Goal: Task Accomplishment & Management: Manage account settings

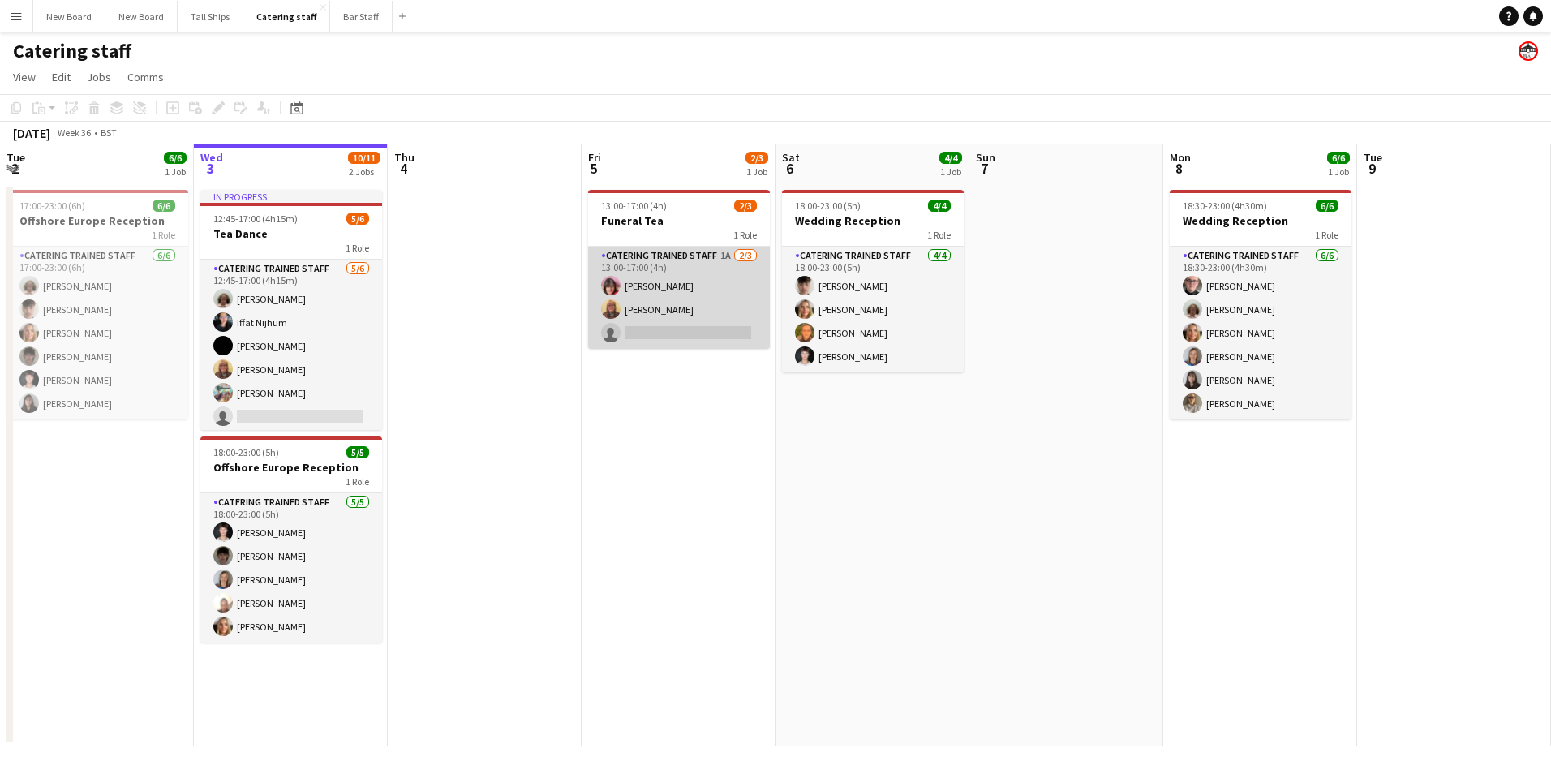
click at [701, 321] on app-card-role "Catering trained staff 1A [DATE] 13:00-17:00 (4h) [PERSON_NAME] [PERSON_NAME] s…" at bounding box center [679, 298] width 182 height 102
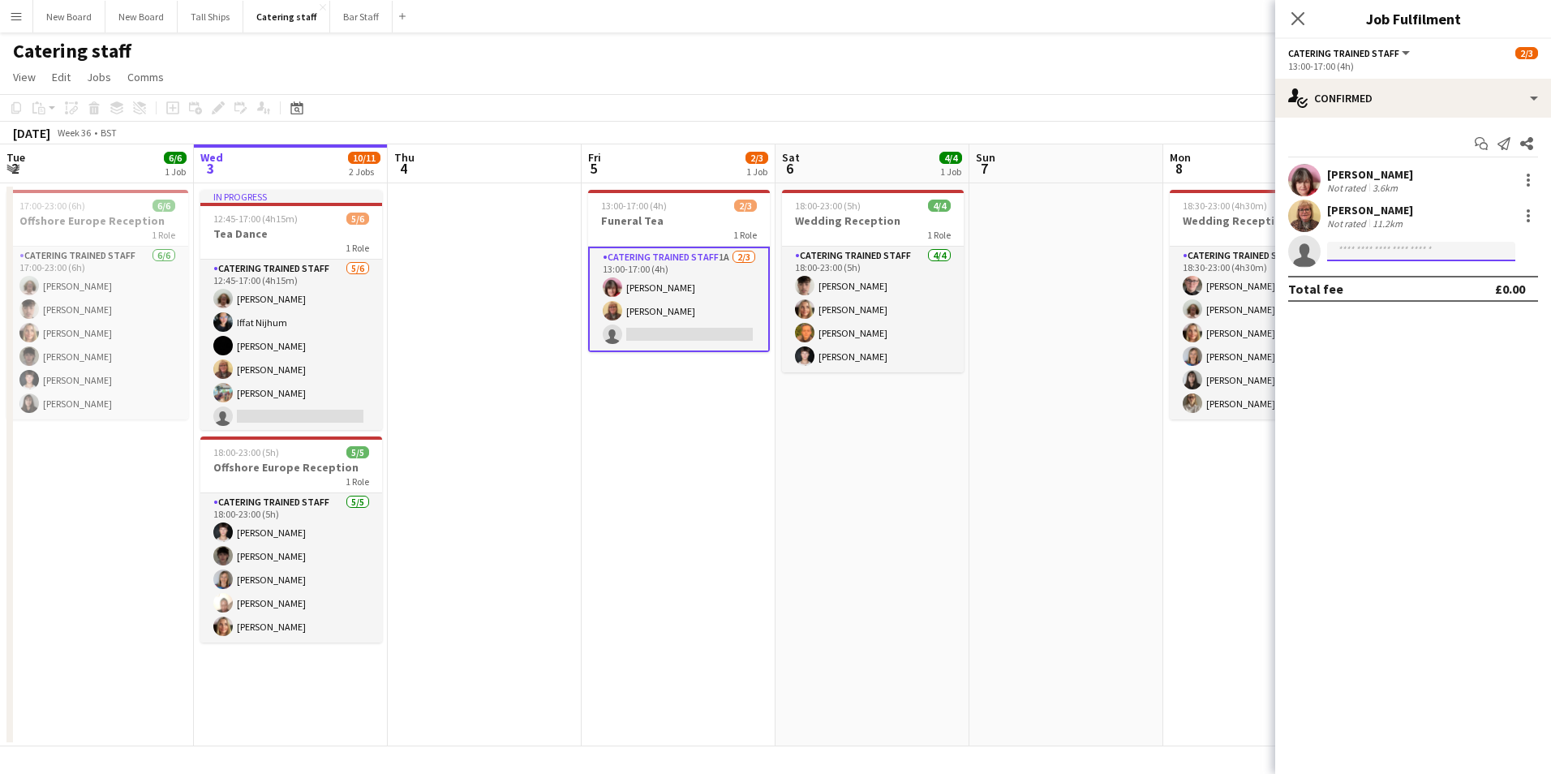
click at [1441, 244] on input at bounding box center [1421, 251] width 188 height 19
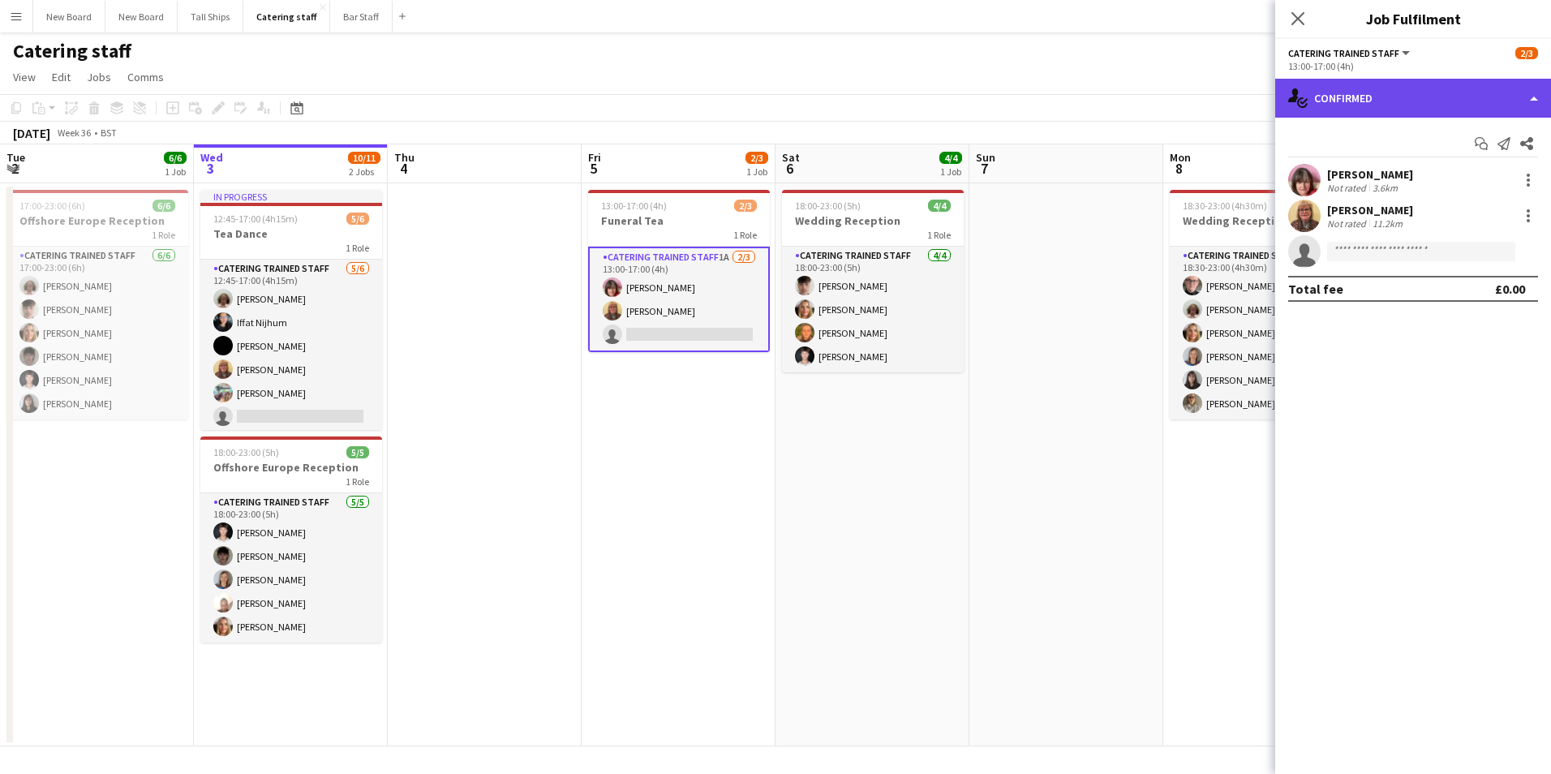
click at [1443, 101] on div "single-neutral-actions-check-2 Confirmed" at bounding box center [1413, 98] width 276 height 39
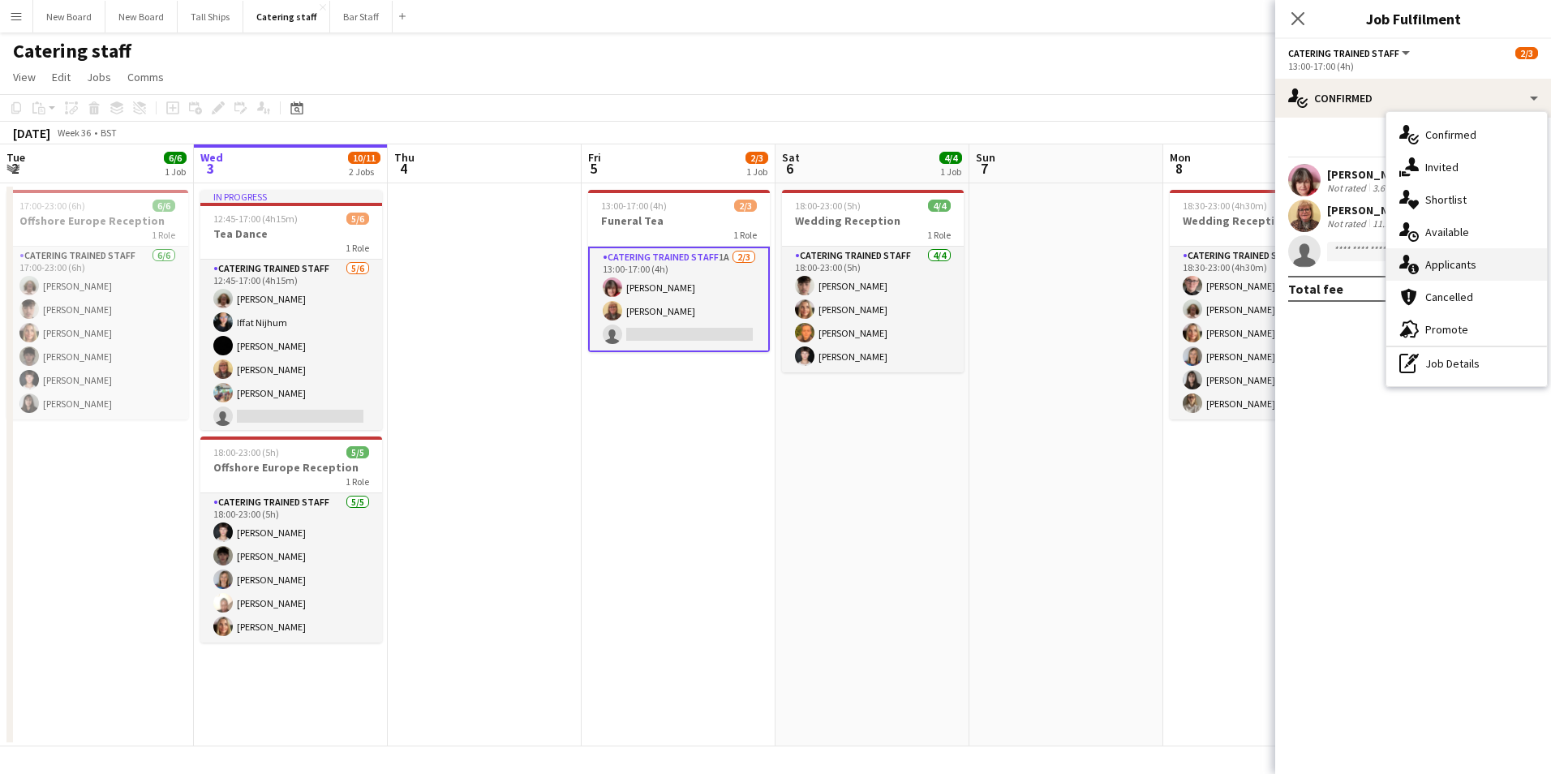
click at [1444, 256] on div "single-neutral-actions-information Applicants" at bounding box center [1466, 264] width 161 height 32
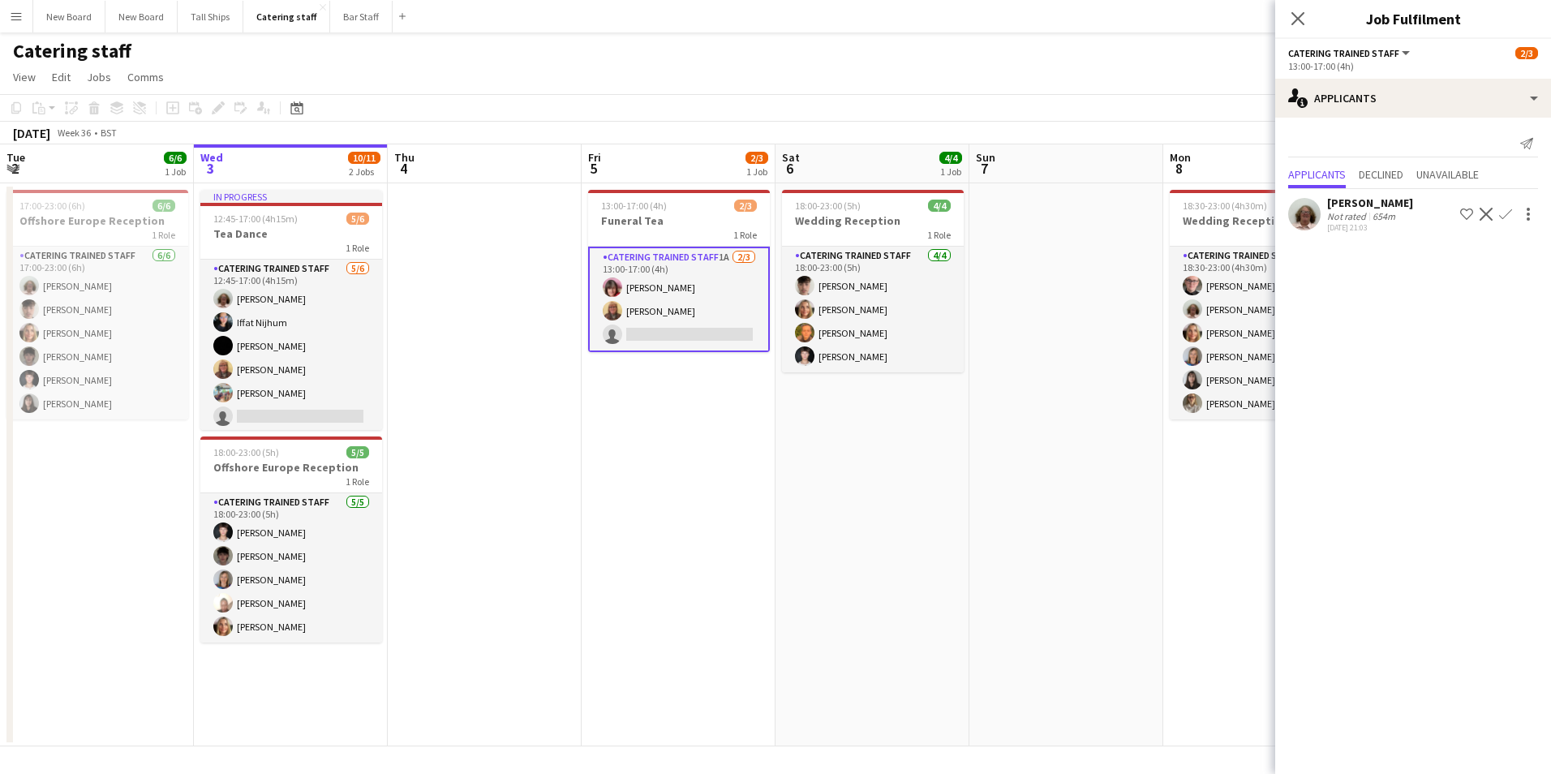
click at [1505, 213] on app-icon "Confirm" at bounding box center [1505, 214] width 13 height 13
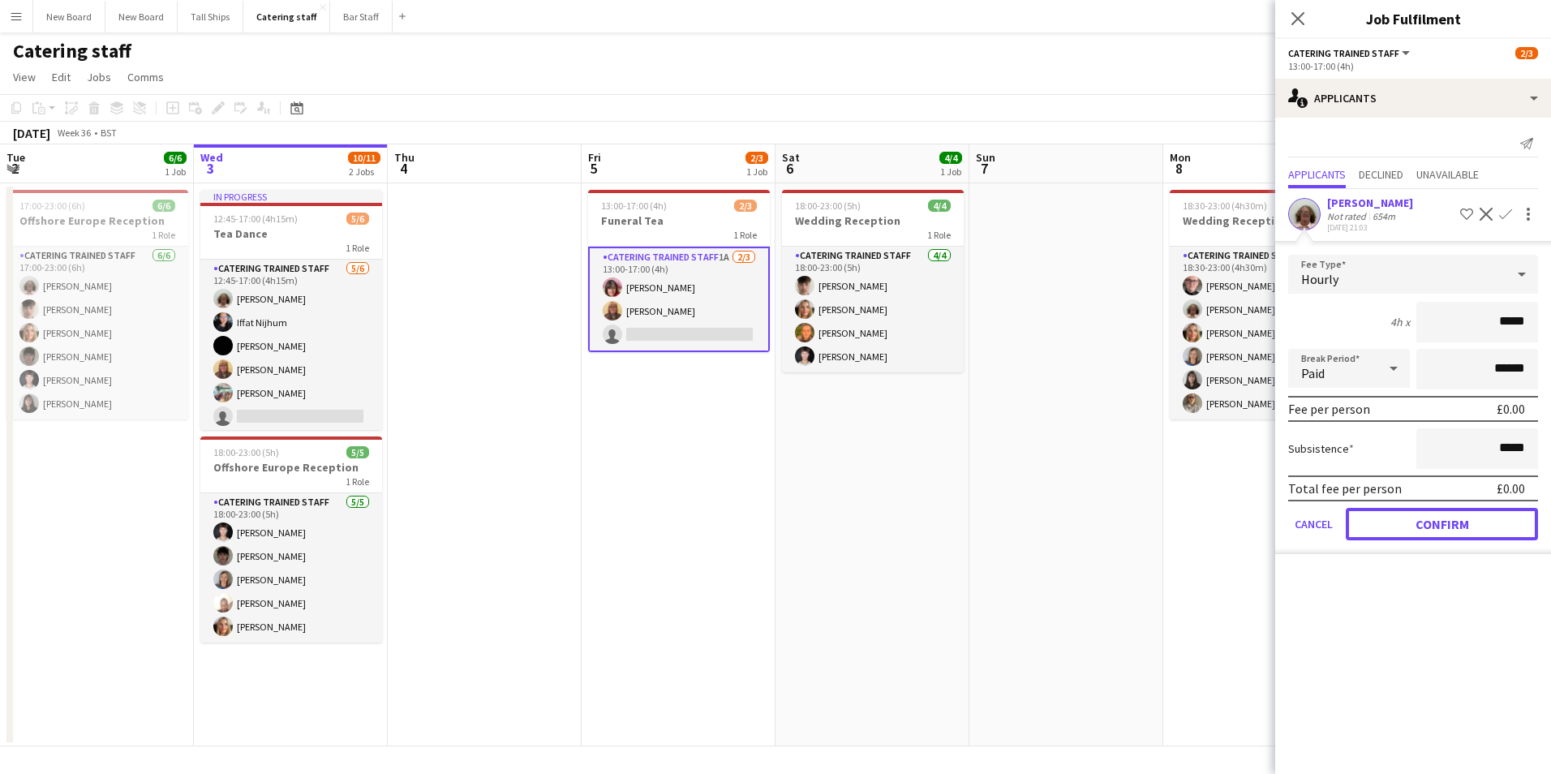
click at [1448, 513] on button "Confirm" at bounding box center [1441, 524] width 192 height 32
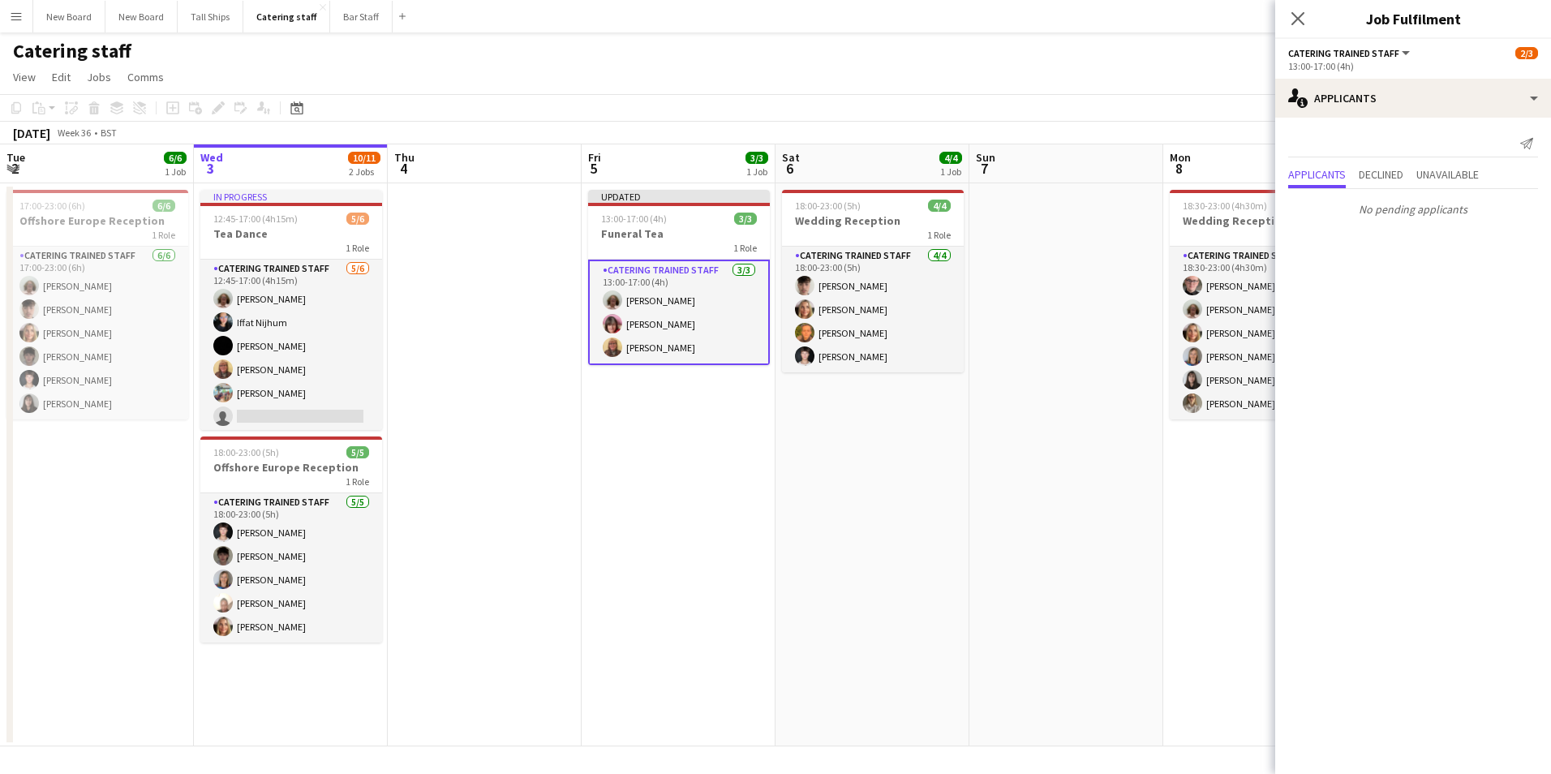
click at [1087, 355] on app-date-cell at bounding box center [1066, 464] width 194 height 563
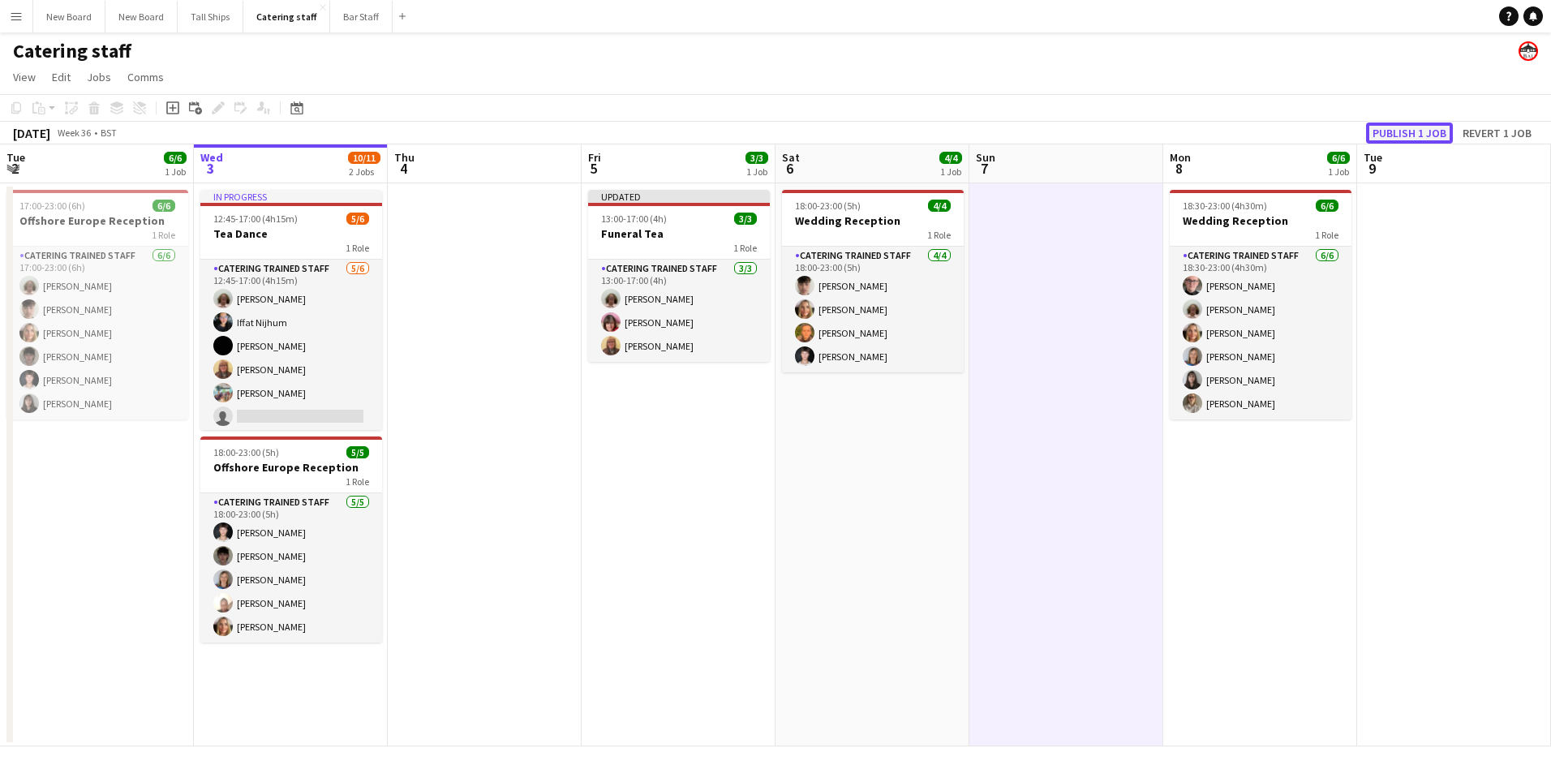
click at [1416, 128] on button "Publish 1 job" at bounding box center [1409, 132] width 87 height 21
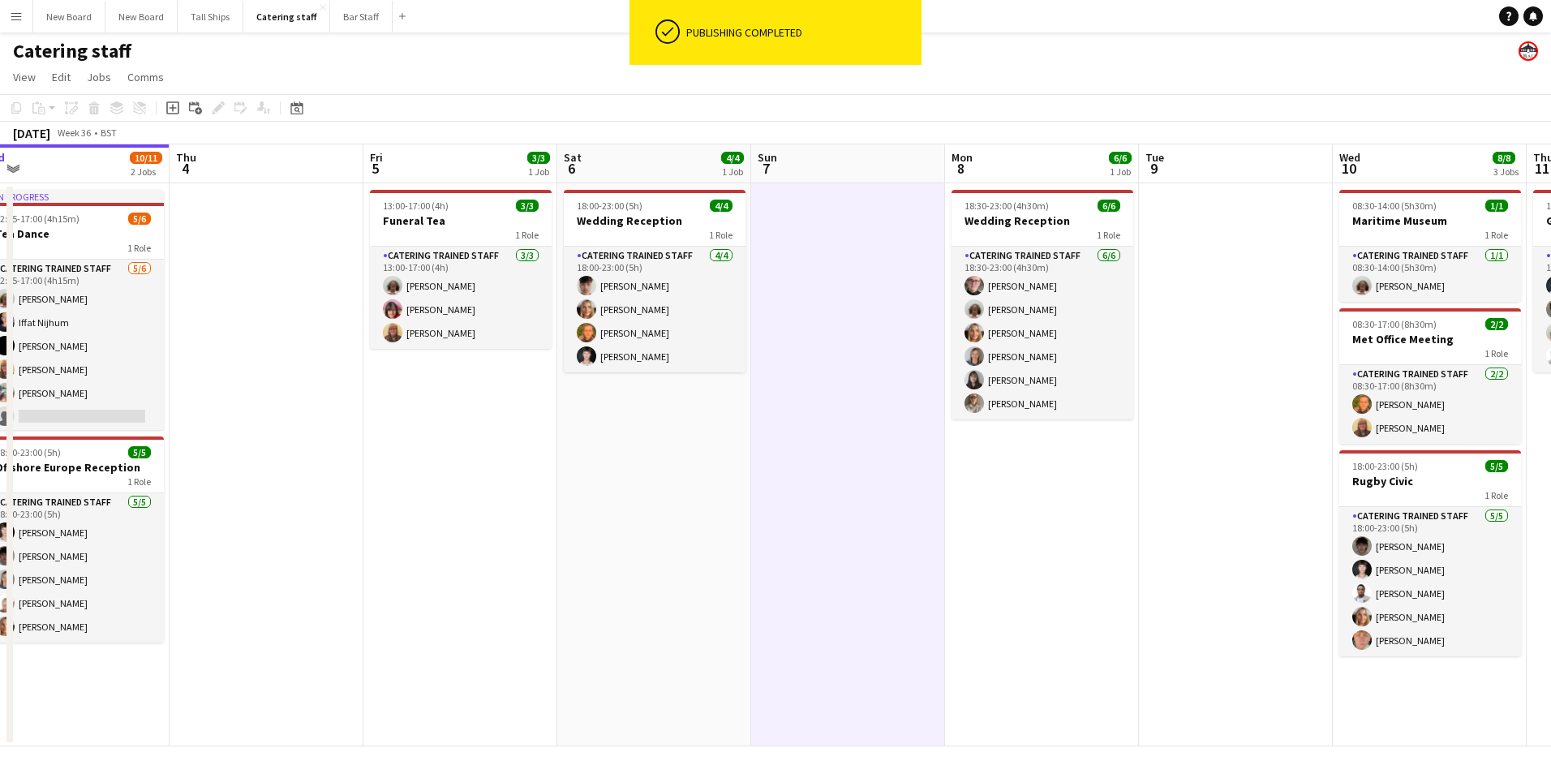
drag, startPoint x: 727, startPoint y: 459, endPoint x: 294, endPoint y: 445, distance: 433.3
click at [294, 445] on app-calendar-viewport "Sun 31 2/2 1 Job Mon 1 Tue 2 6/6 1 Job Wed 3 10/11 2 Jobs Thu 4 Fri 5 3/3 1 Job…" at bounding box center [775, 445] width 1551 height 602
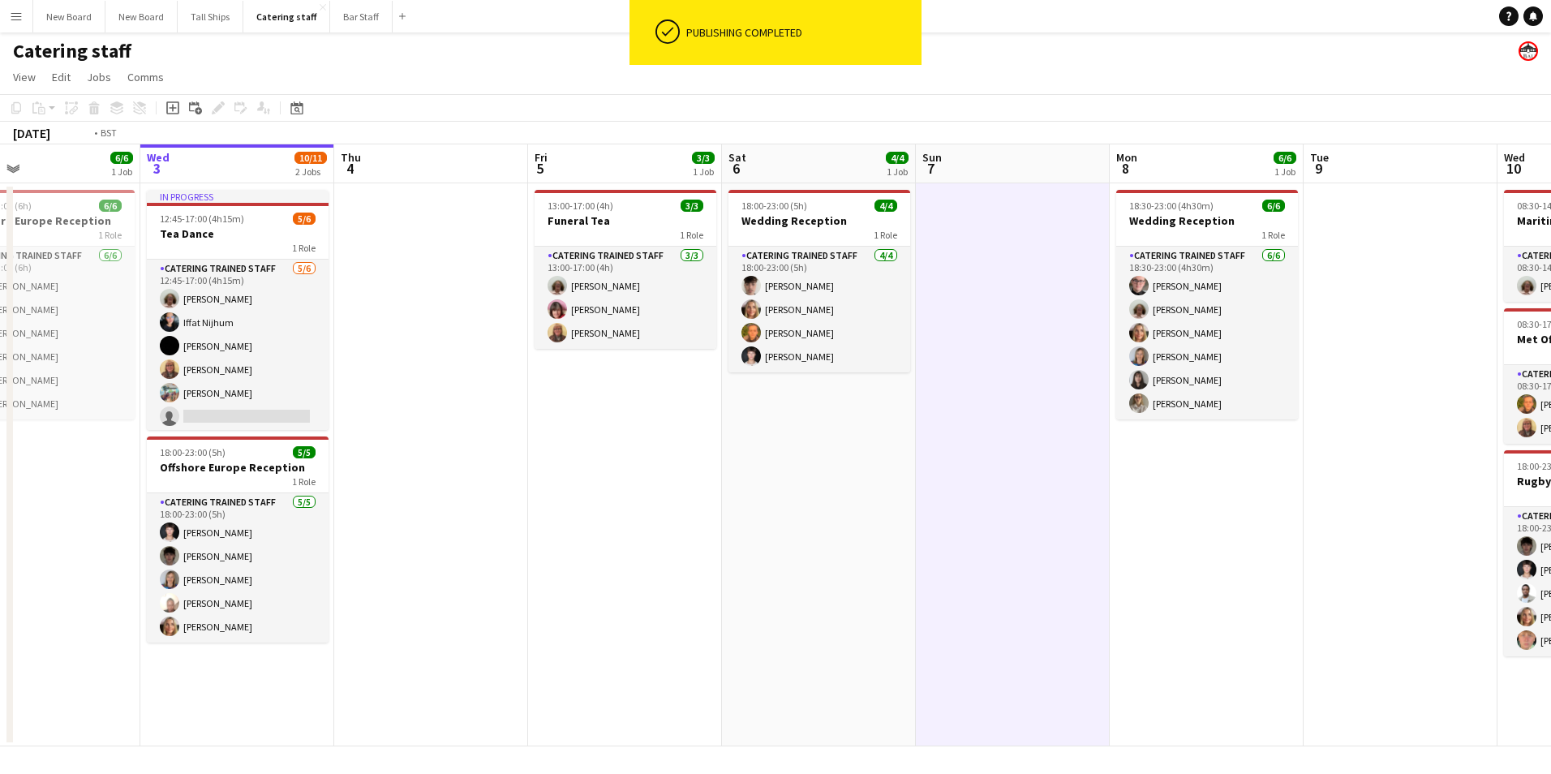
drag, startPoint x: 577, startPoint y: 562, endPoint x: 1425, endPoint y: 559, distance: 847.5
click at [1425, 559] on app-calendar-viewport "Mon 1 Tue 2 6/6 1 Job Wed 3 10/11 2 Jobs Thu 4 Fri 5 3/3 1 Job Sat 6 4/4 1 Job …" at bounding box center [775, 445] width 1551 height 602
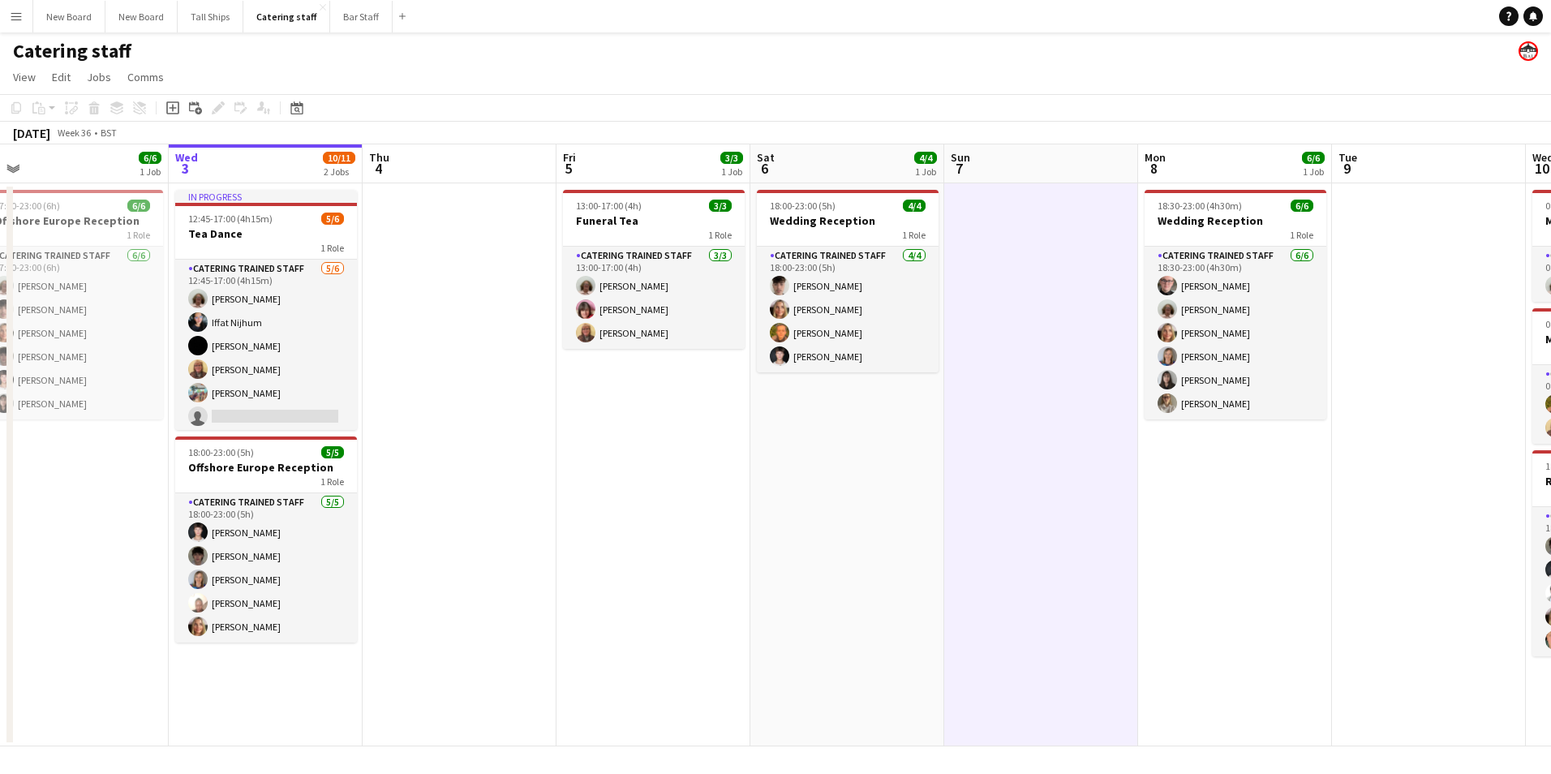
scroll to position [0, 632]
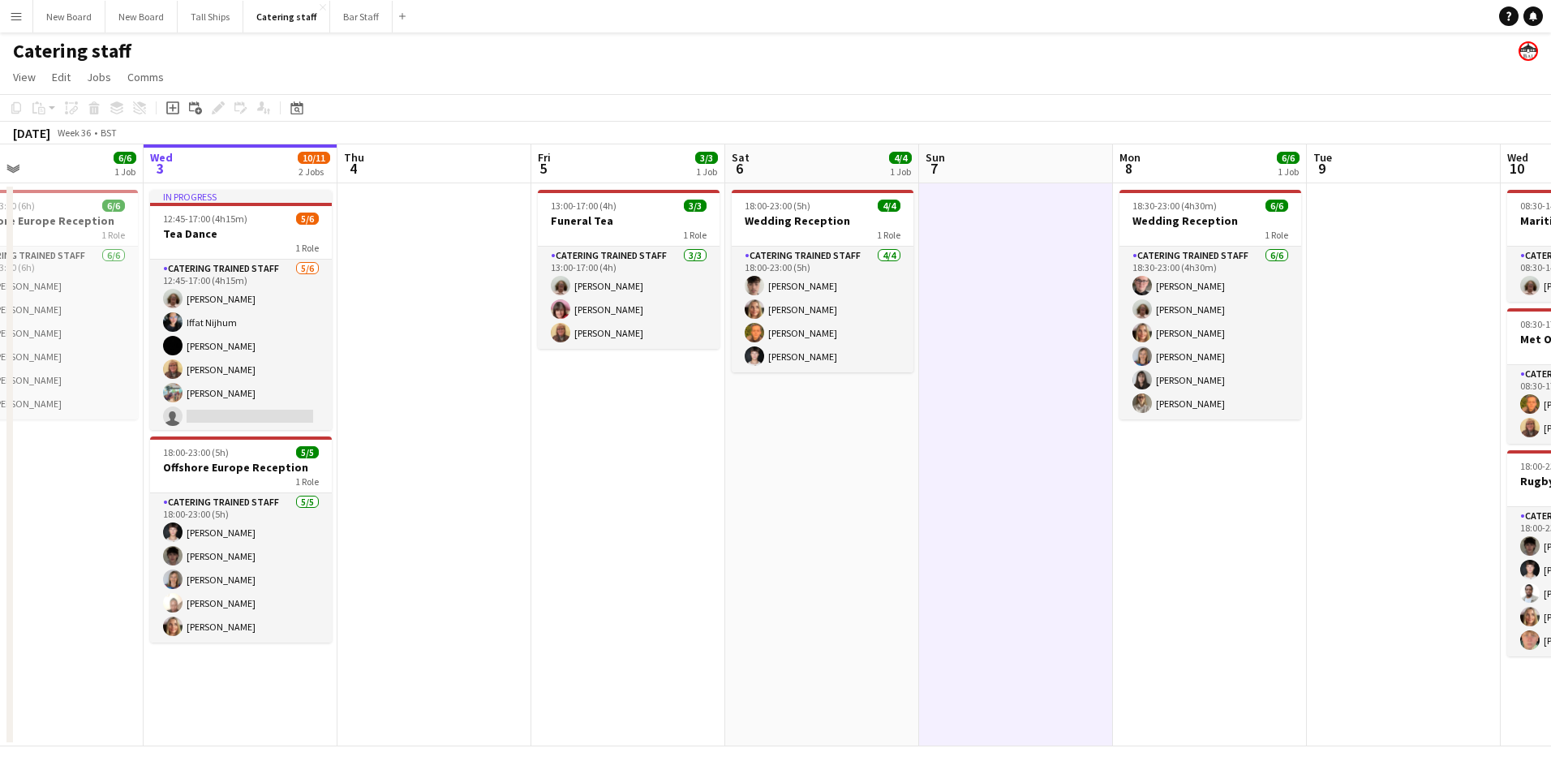
drag, startPoint x: 1432, startPoint y: 570, endPoint x: 905, endPoint y: 586, distance: 527.4
click at [905, 586] on app-calendar-viewport "Sat 30 Sun 31 2/2 1 Job Mon 1 Tue 2 6/6 1 Job Wed 3 10/11 2 Jobs Thu 4 Fri 5 3/…" at bounding box center [775, 445] width 1551 height 602
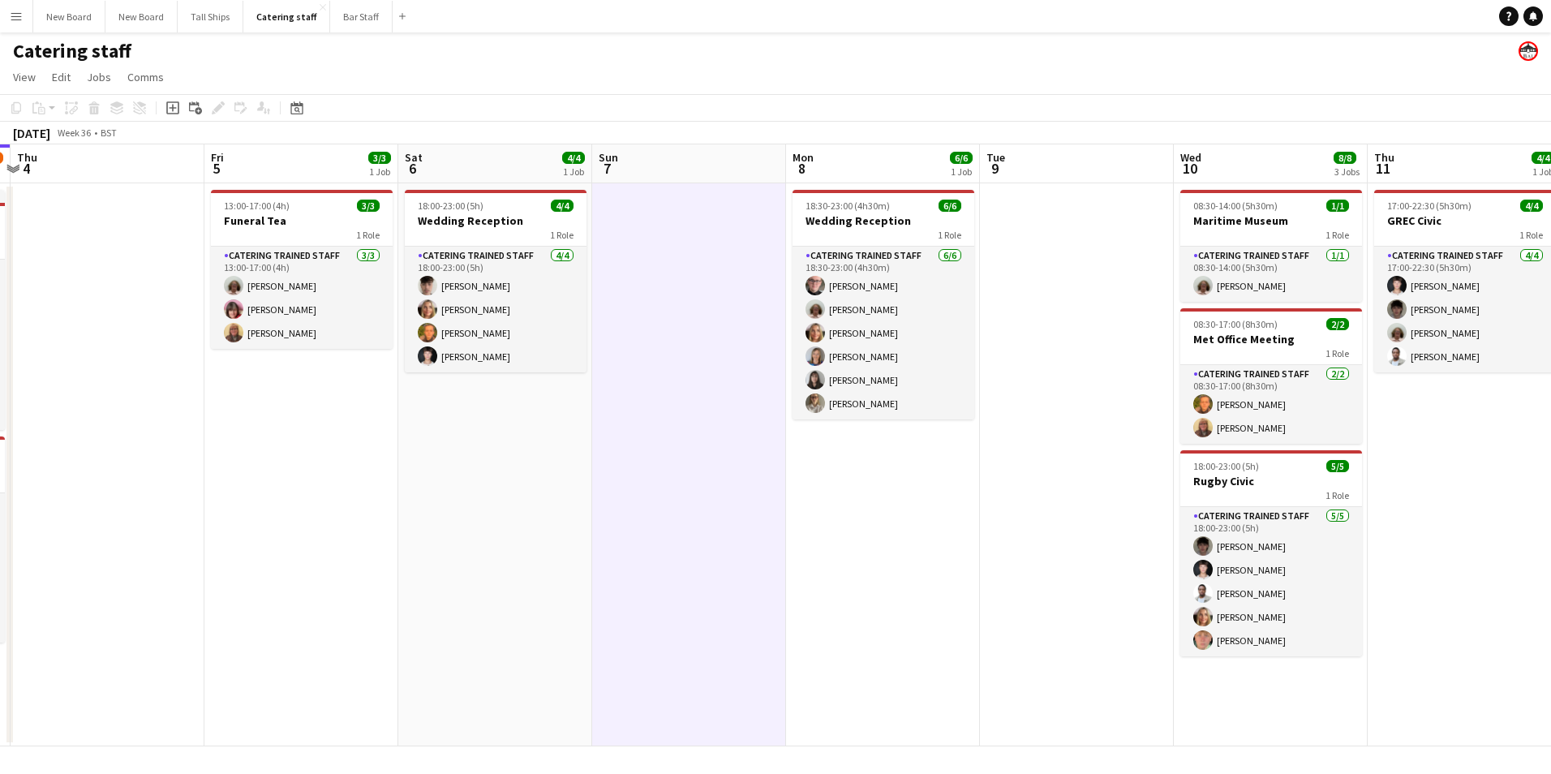
drag, startPoint x: 1204, startPoint y: 512, endPoint x: 894, endPoint y: 515, distance: 309.8
click at [876, 517] on app-calendar-viewport "Mon 1 Tue 2 6/6 1 Job Wed 3 10/11 2 Jobs Thu 4 Fri 5 3/3 1 Job Sat 6 4/4 1 Job …" at bounding box center [775, 445] width 1551 height 602
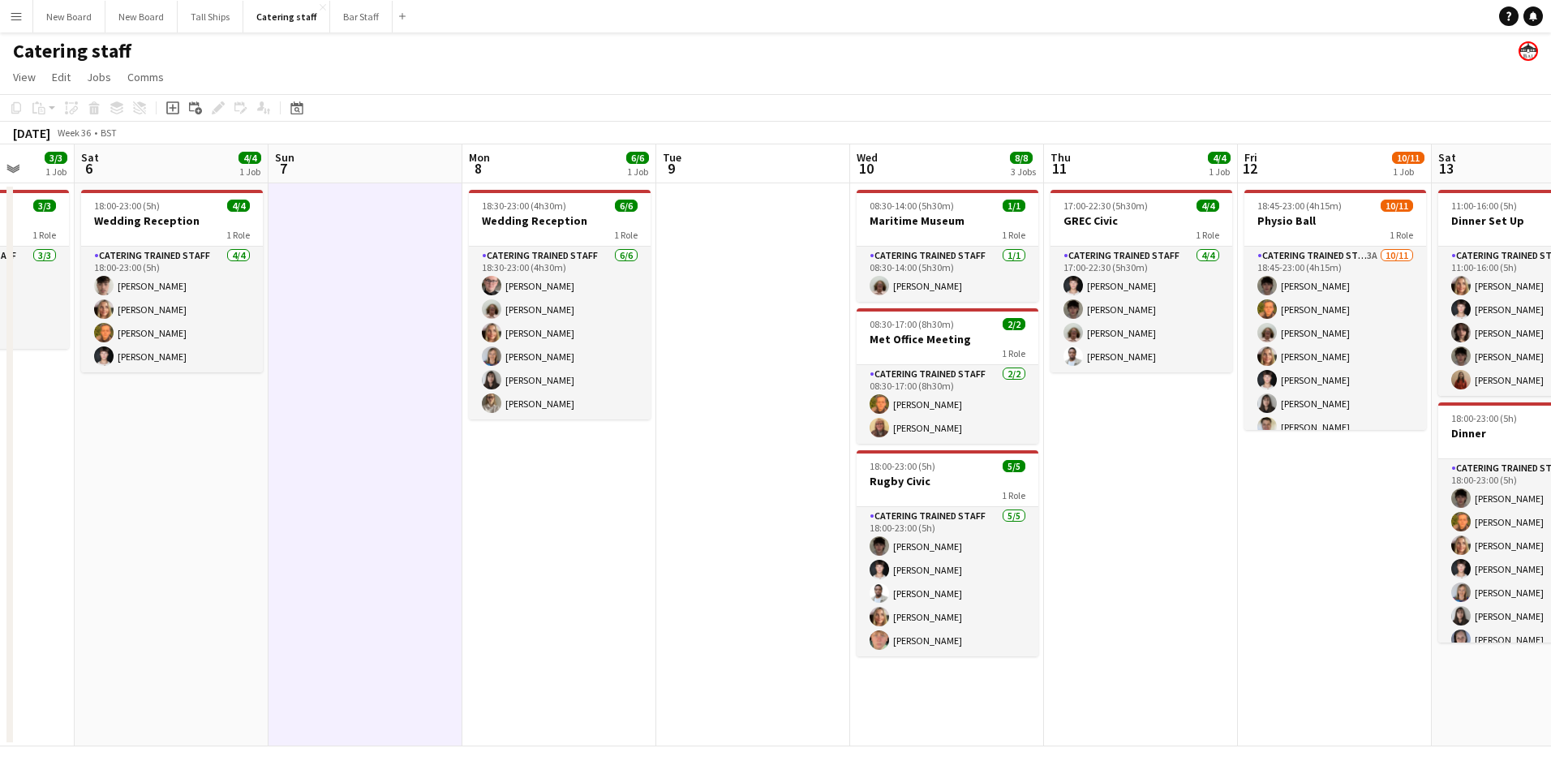
drag, startPoint x: 1078, startPoint y: 506, endPoint x: 756, endPoint y: 502, distance: 322.0
click at [756, 502] on app-calendar-viewport "Wed 3 10/11 2 Jobs Thu 4 Fri 5 3/3 1 Job Sat 6 4/4 1 Job Sun 7 Mon 8 6/6 1 Job …" at bounding box center [775, 445] width 1551 height 602
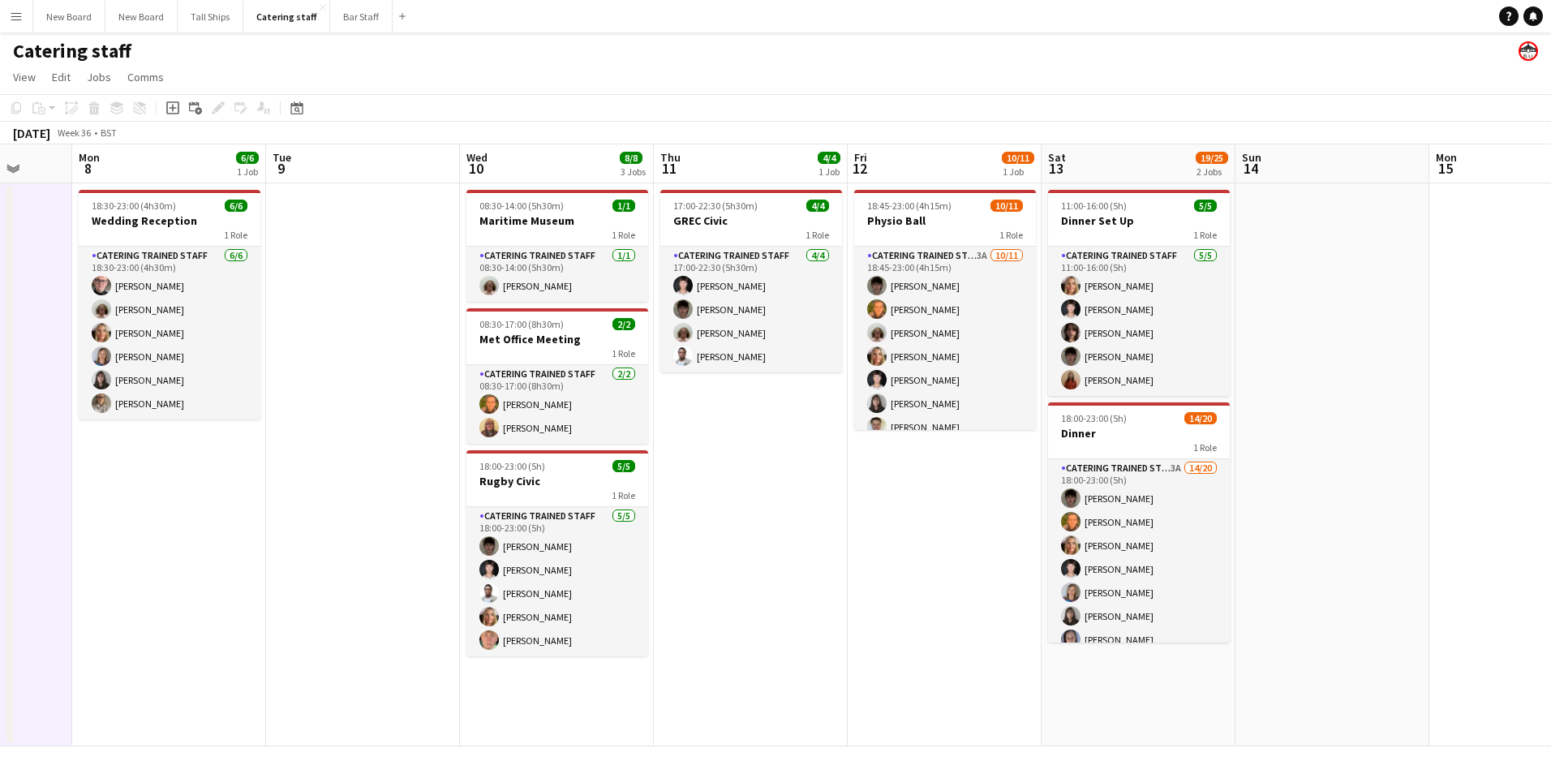
drag, startPoint x: 1186, startPoint y: 525, endPoint x: 795, endPoint y: 504, distance: 391.4
click at [795, 505] on app-calendar-viewport "Fri 5 3/3 1 Job Sat 6 4/4 1 Job Sun 7 Mon 8 6/6 1 Job Tue 9 Wed 10 8/8 3 Jobs T…" at bounding box center [775, 445] width 1551 height 602
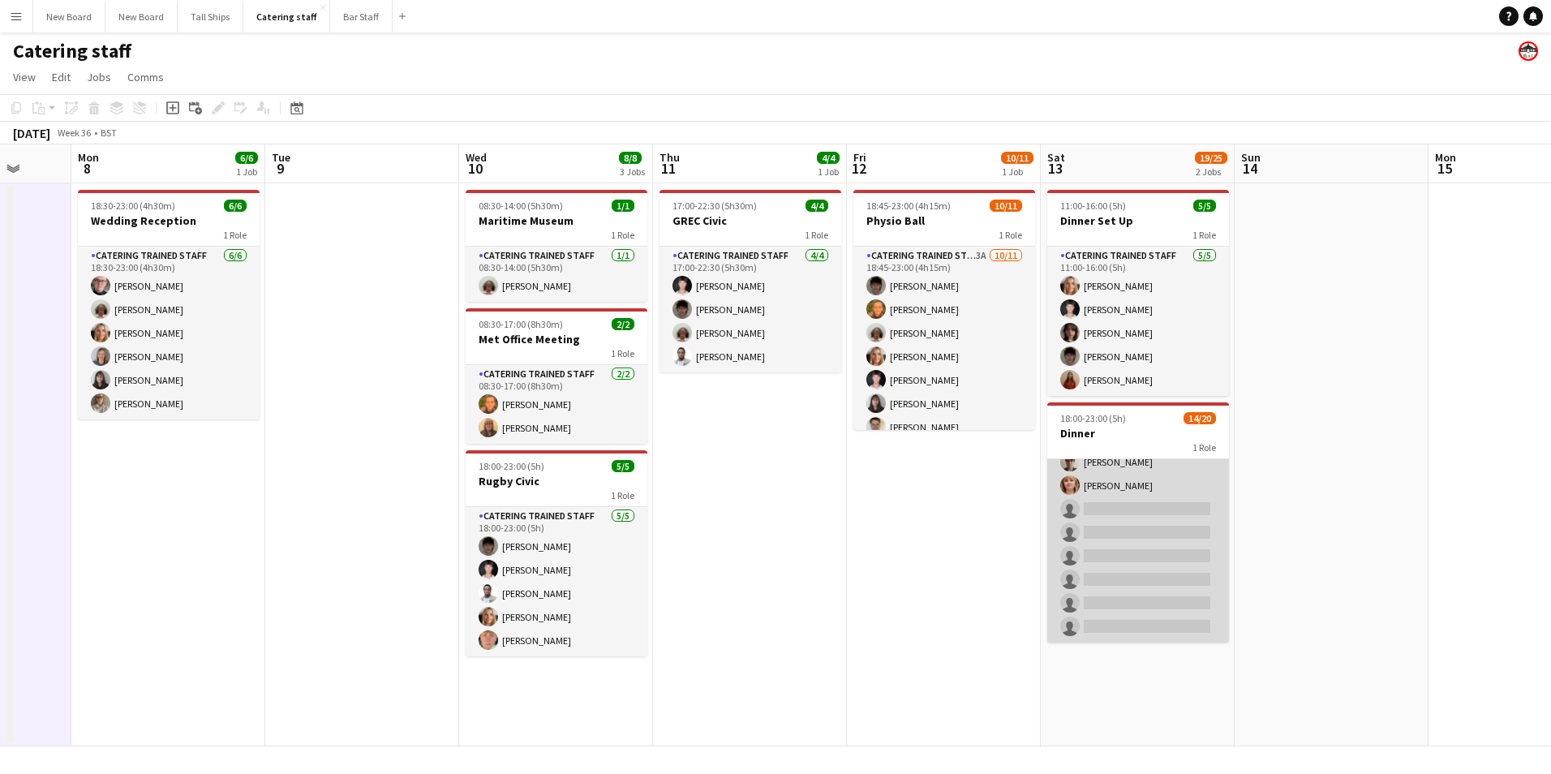
click at [1162, 510] on app-card-role "Catering trained staff 3A 14/20 18:00-23:00 (5h) [PERSON_NAME] [PERSON_NAME] Ch…" at bounding box center [1138, 391] width 182 height 502
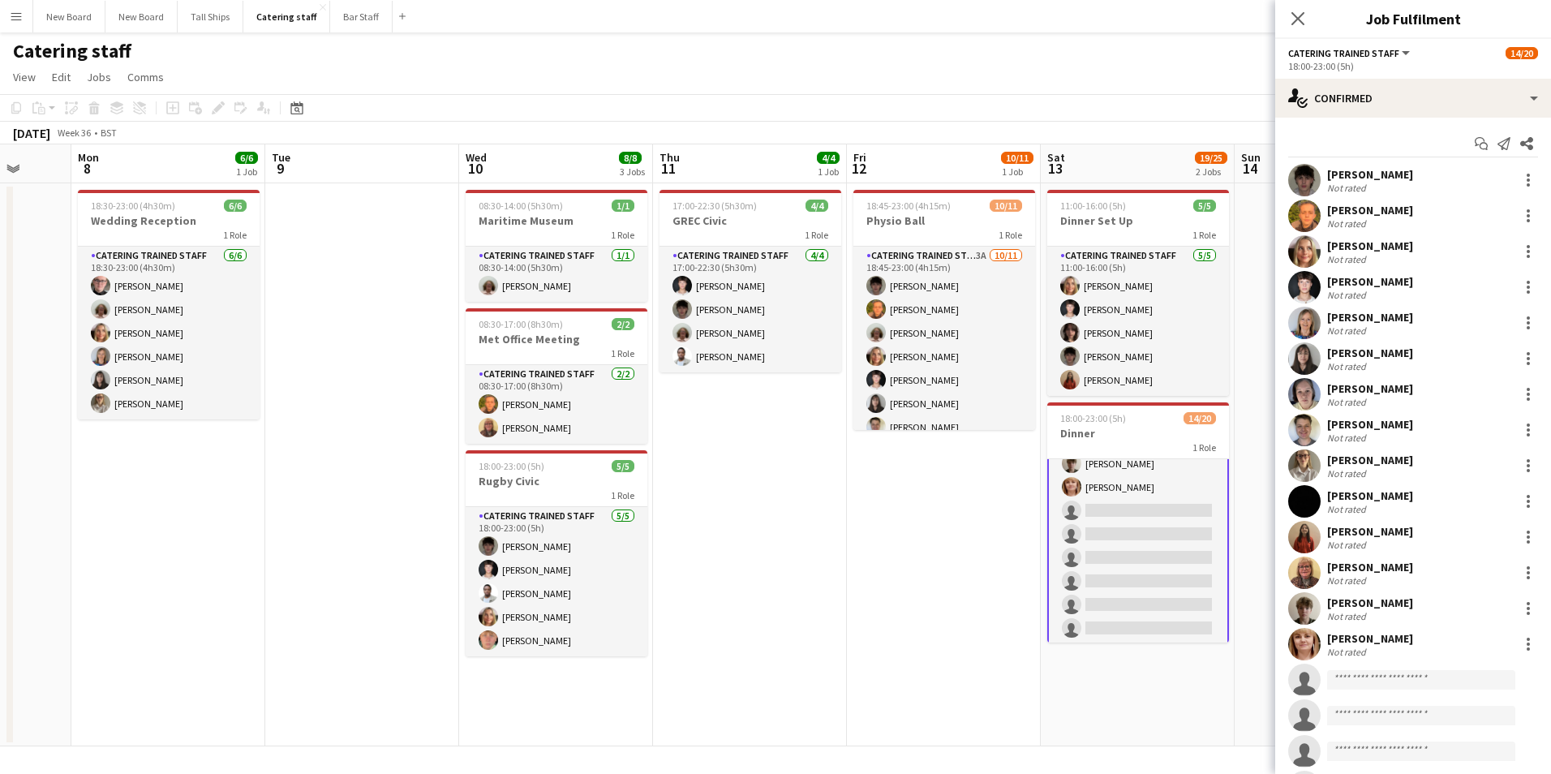
scroll to position [320, 0]
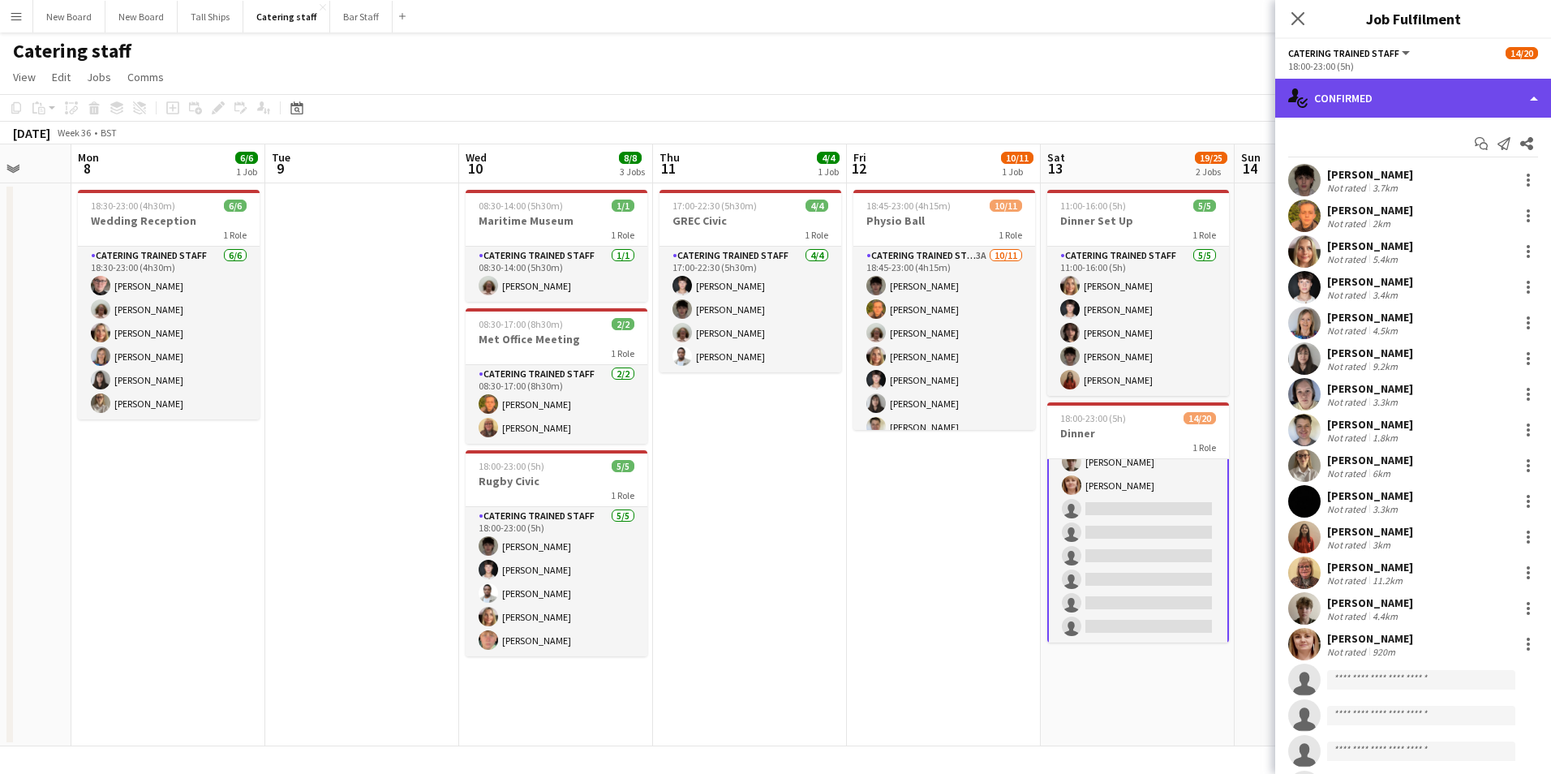
click at [1516, 83] on div "single-neutral-actions-check-2 Confirmed" at bounding box center [1413, 98] width 276 height 39
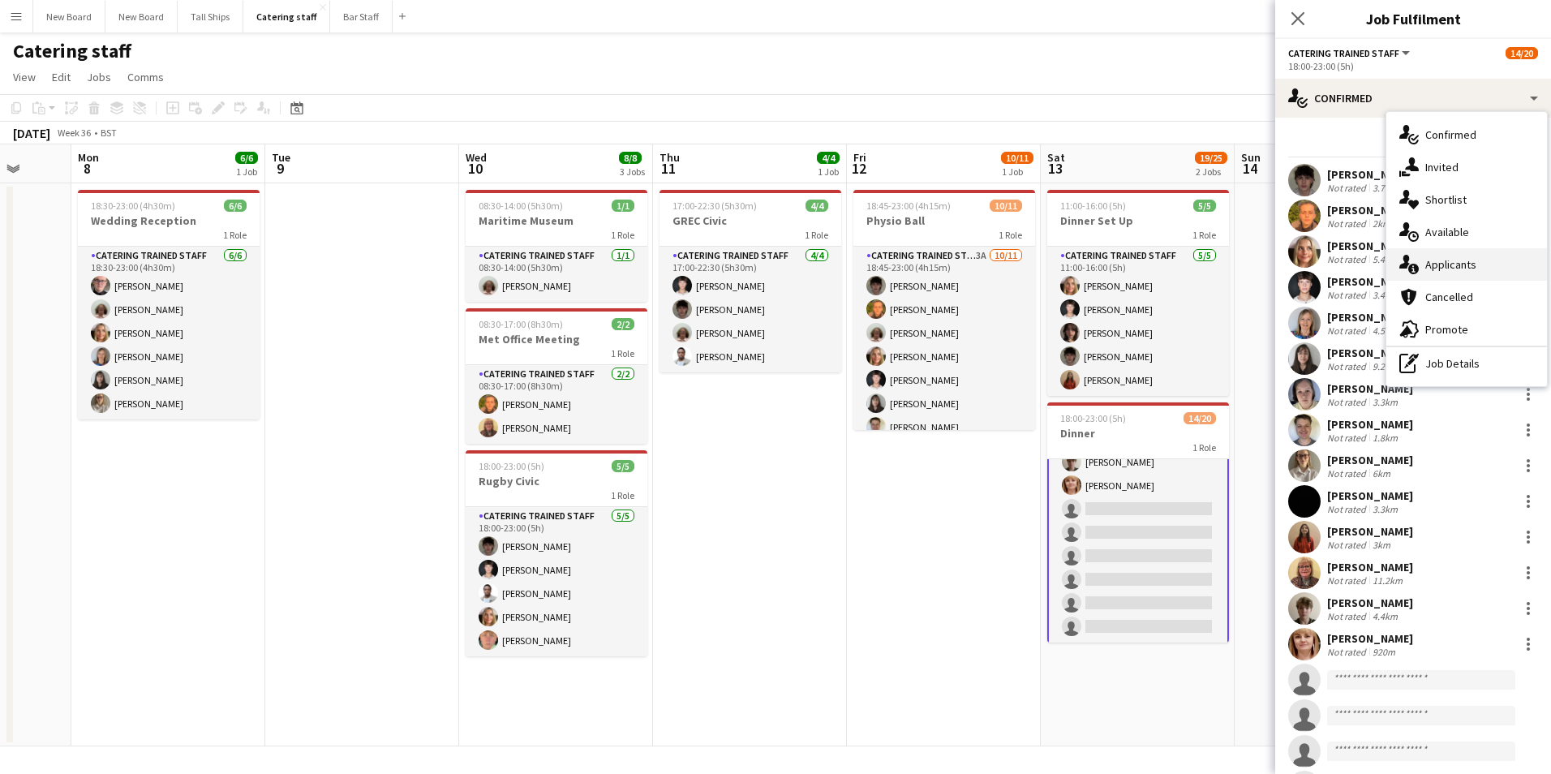
click at [1478, 265] on div "single-neutral-actions-information Applicants" at bounding box center [1466, 264] width 161 height 32
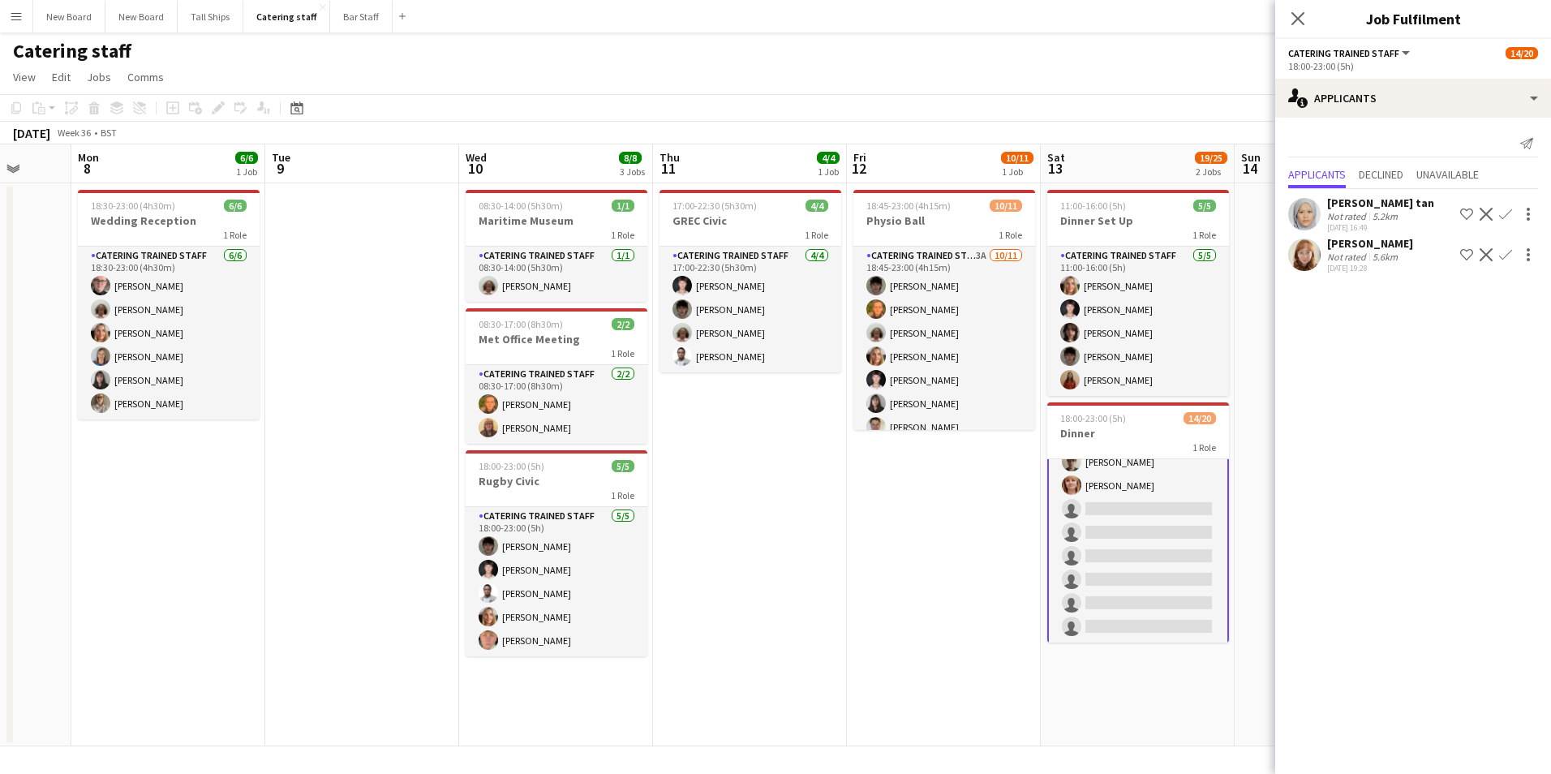
click at [1508, 254] on app-icon "Confirm" at bounding box center [1505, 254] width 13 height 13
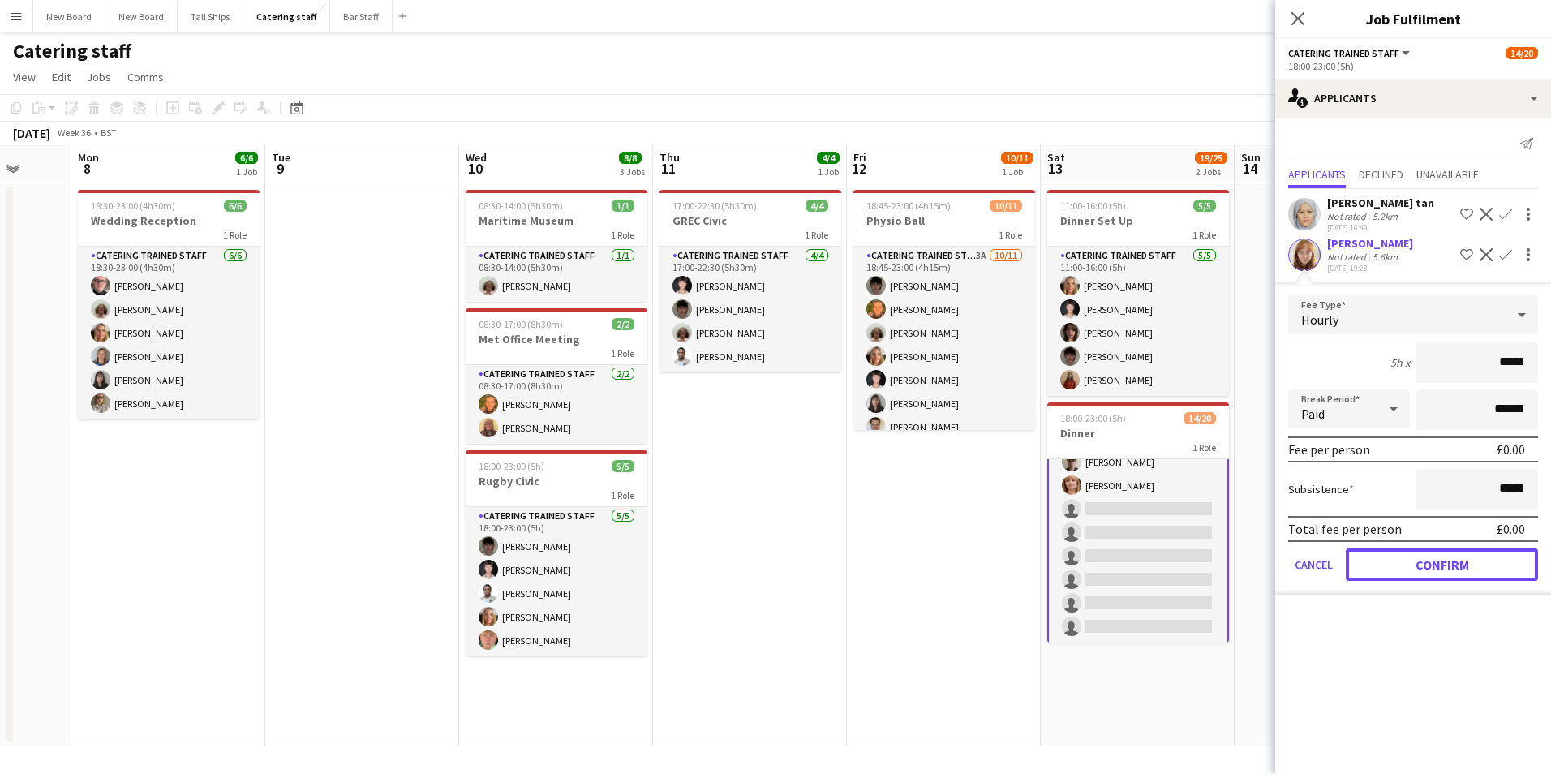
click at [1440, 565] on button "Confirm" at bounding box center [1441, 564] width 192 height 32
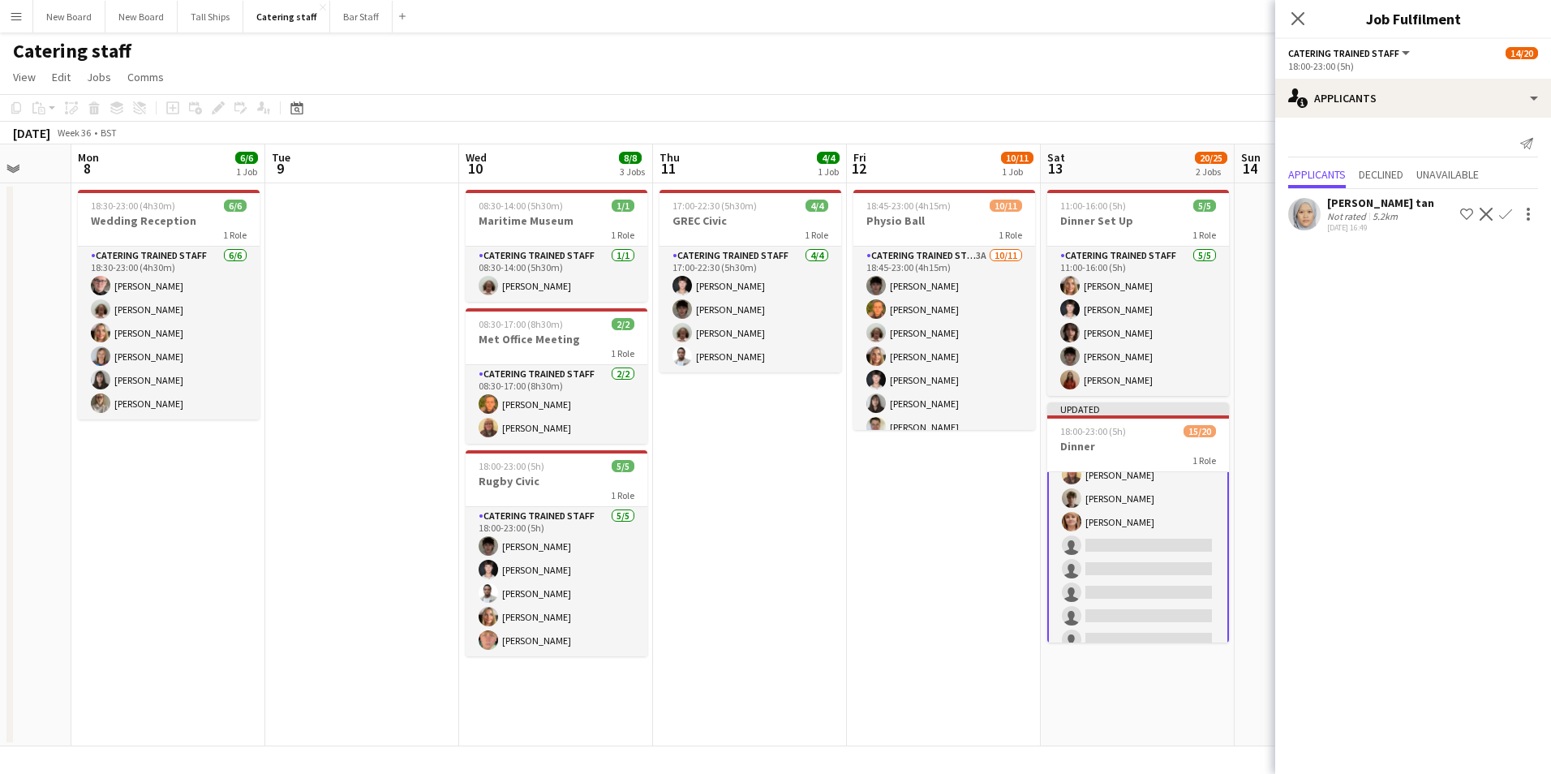
click at [810, 629] on app-date-cell "17:00-22:30 (5h30m) 4/4 GREC Civic 1 Role Catering trained staff [DATE] 17:00-2…" at bounding box center [750, 464] width 194 height 563
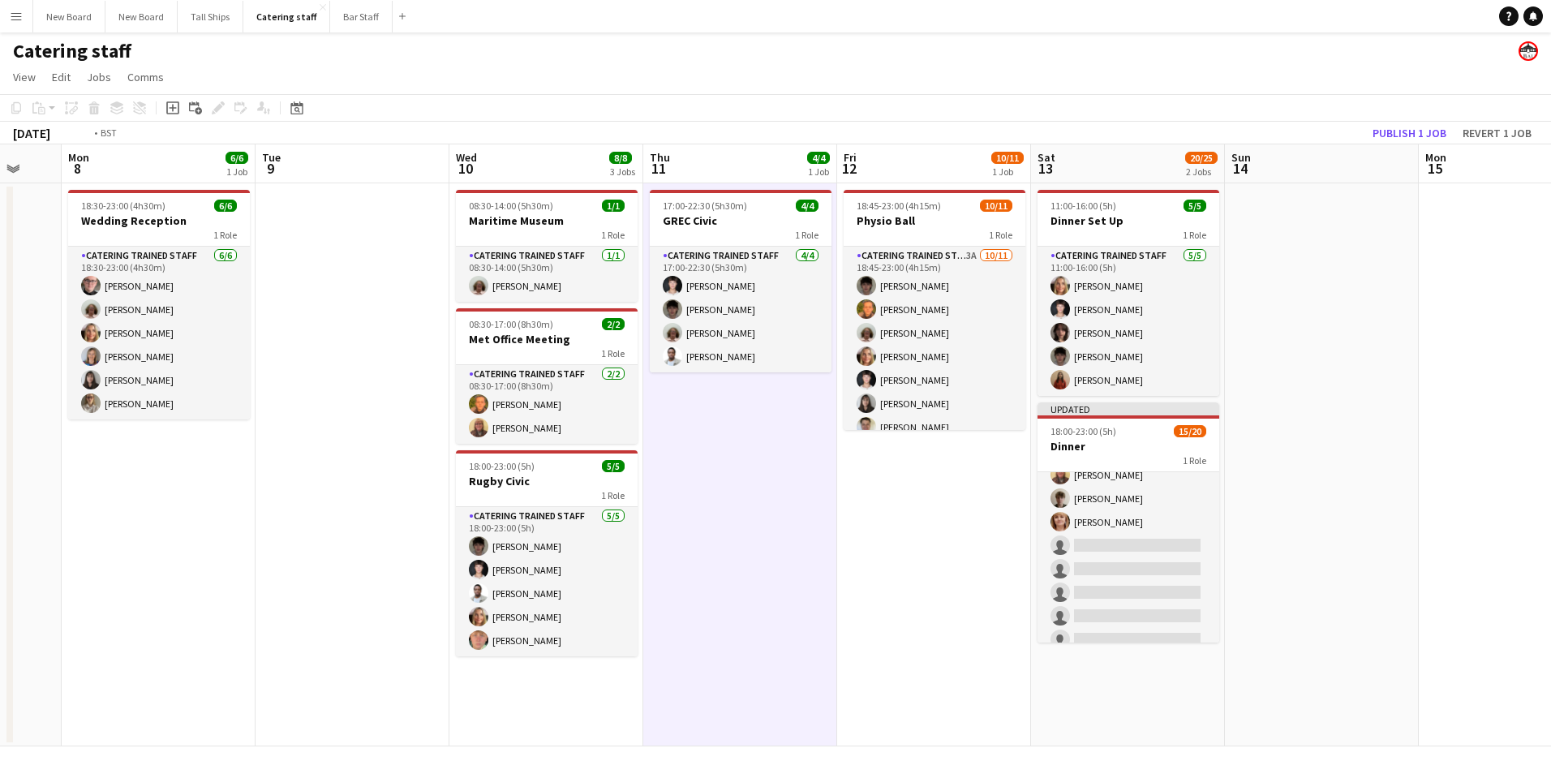
drag, startPoint x: 1412, startPoint y: 446, endPoint x: 810, endPoint y: 450, distance: 601.8
click at [810, 450] on app-calendar-viewport "Fri 5 3/3 1 Job Sat 6 4/4 1 Job Sun 7 Mon 8 6/6 1 Job Tue 9 Wed 10 8/8 3 Jobs T…" at bounding box center [775, 445] width 1551 height 602
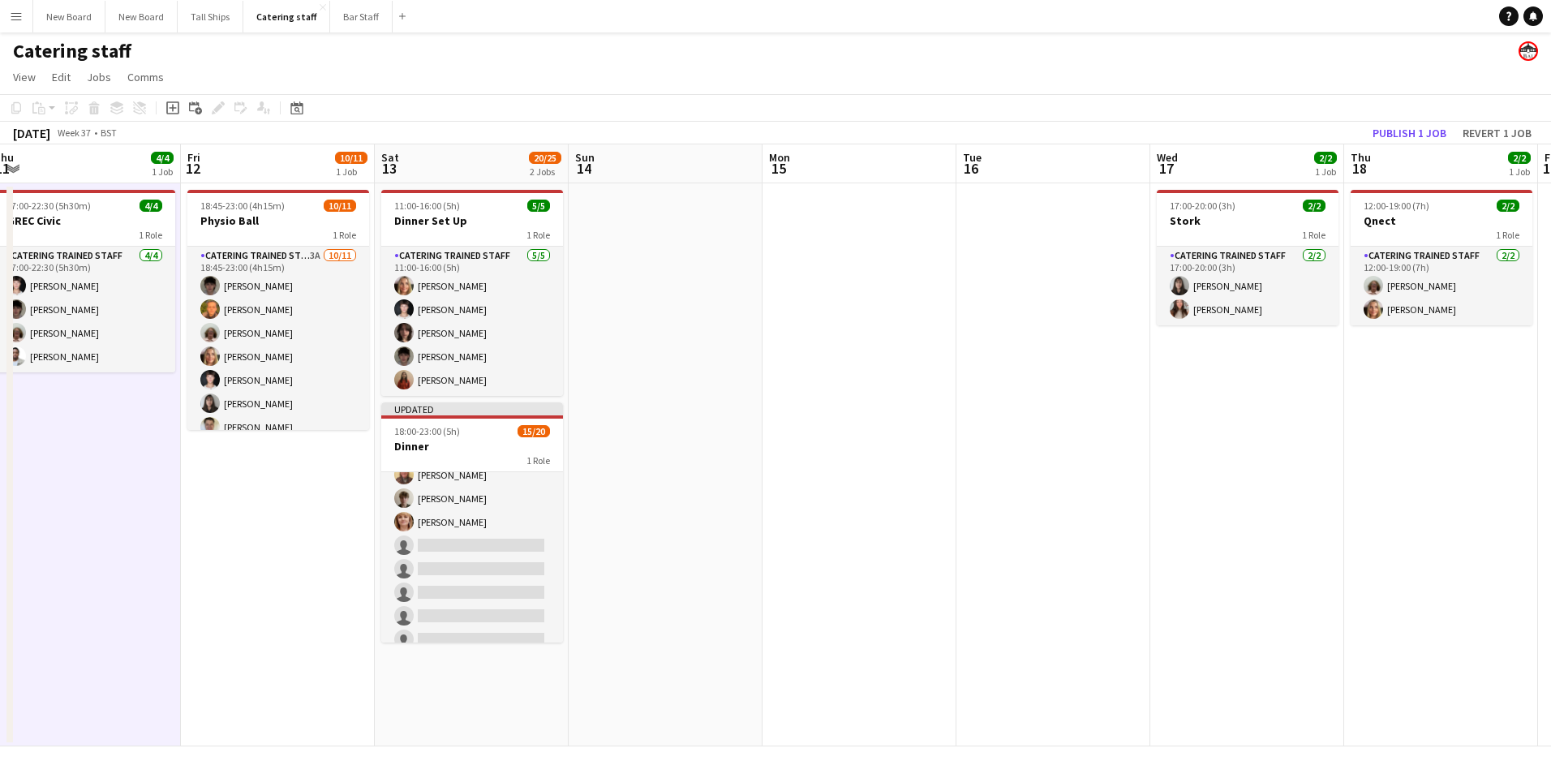
drag, startPoint x: 1319, startPoint y: 451, endPoint x: 812, endPoint y: 442, distance: 507.0
click at [812, 442] on app-calendar-viewport "Mon 8 6/6 1 Job Tue 9 Wed 10 8/8 3 Jobs Thu 11 4/4 1 Job Fri 12 10/11 1 Job Sat…" at bounding box center [775, 445] width 1551 height 602
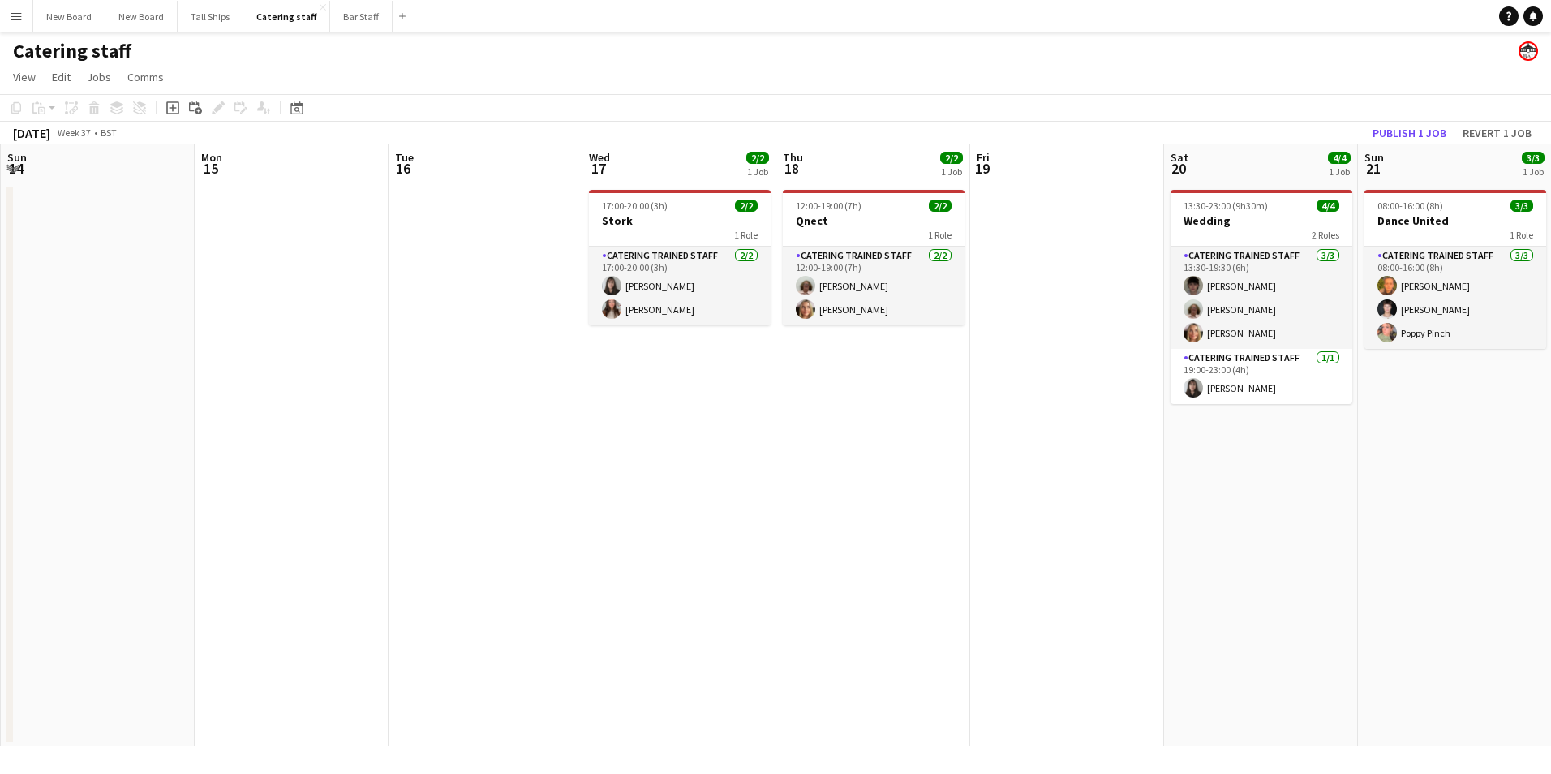
scroll to position [0, 565]
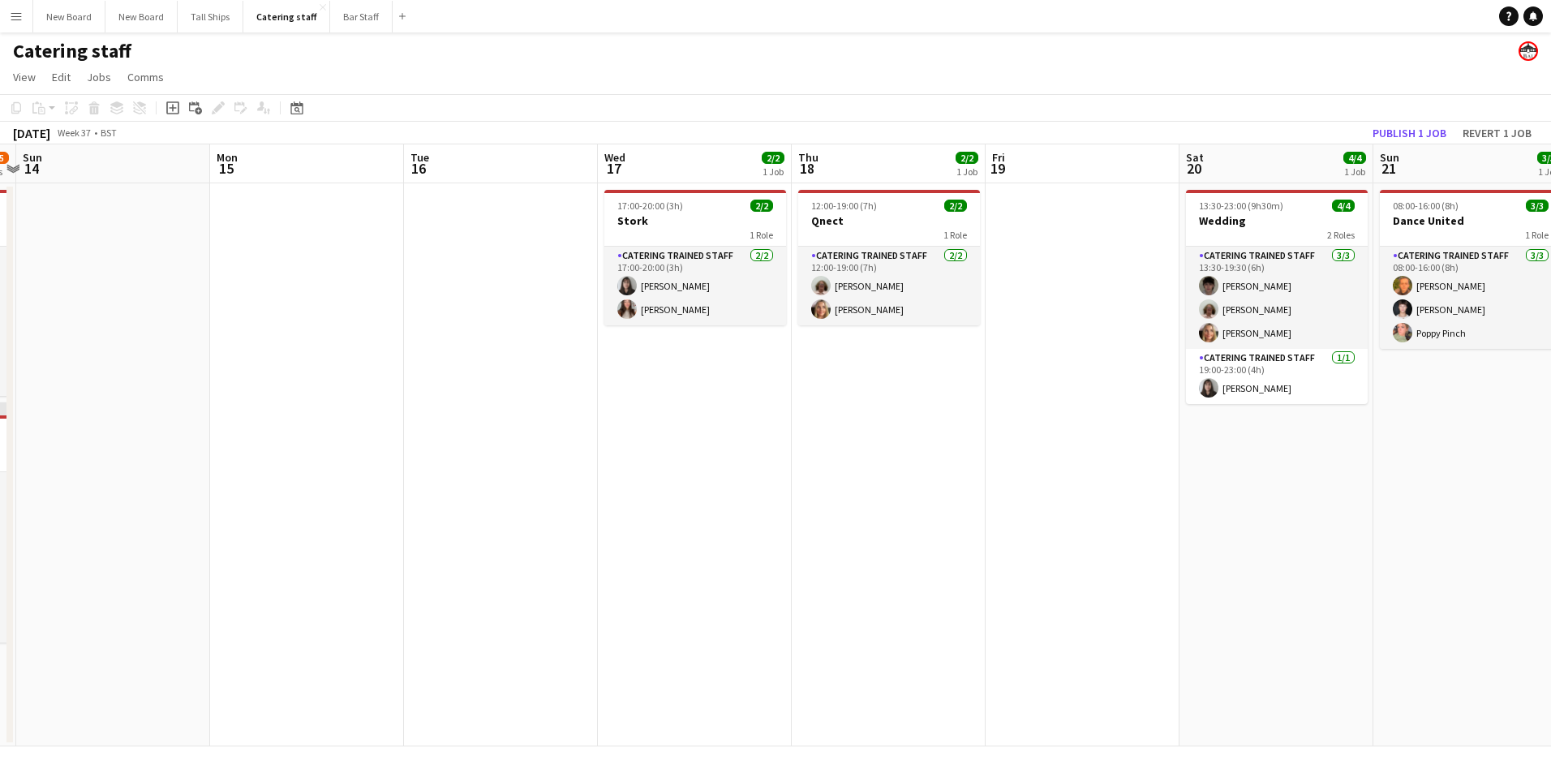
drag, startPoint x: 1243, startPoint y: 438, endPoint x: 940, endPoint y: 463, distance: 304.4
click at [940, 463] on app-calendar-viewport "Thu 11 4/4 1 Job Fri 12 10/11 1 Job Sat 13 20/25 2 Jobs Sun 14 Mon 15 Tue 16 We…" at bounding box center [775, 445] width 1551 height 602
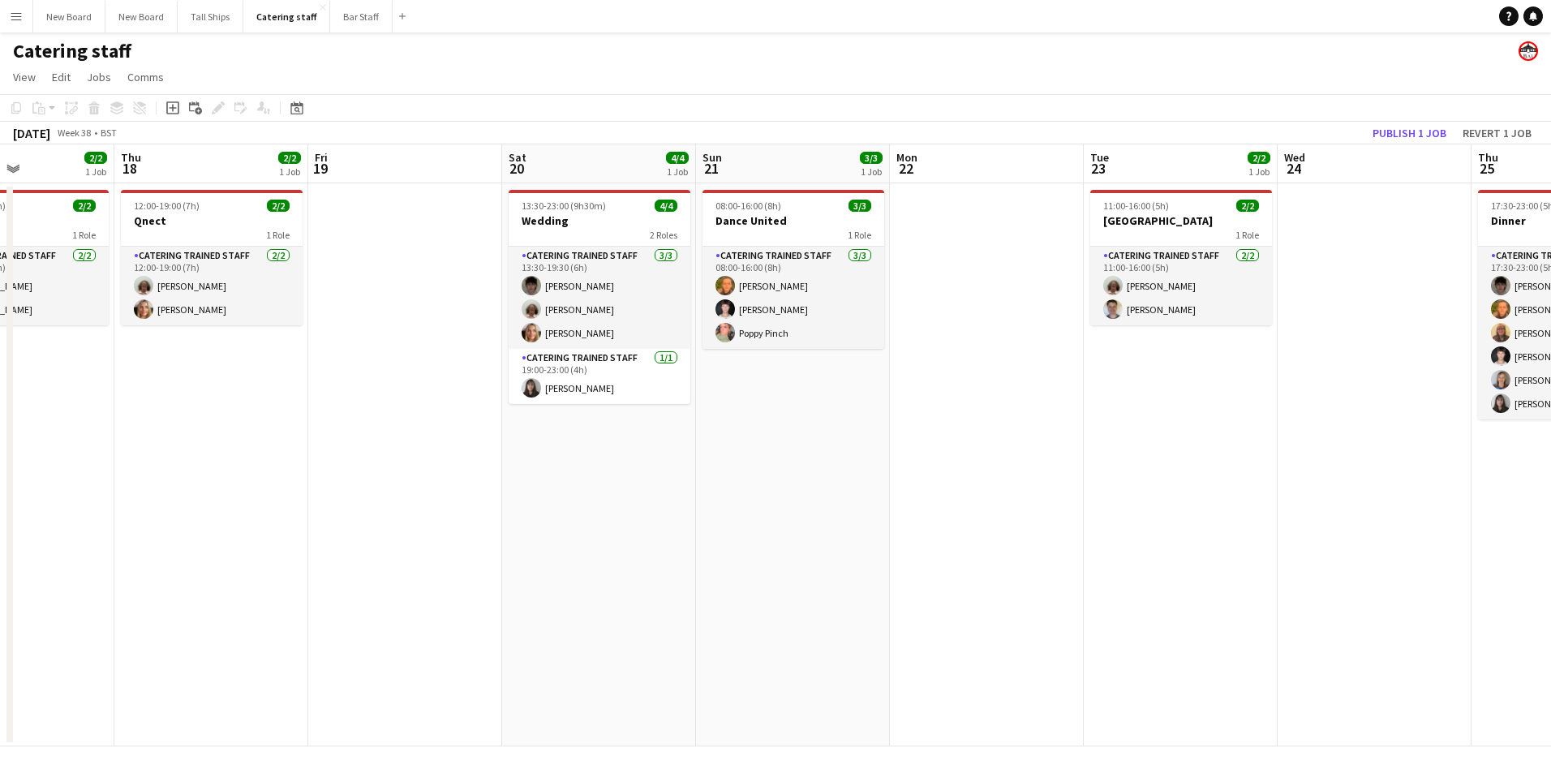
drag, startPoint x: 1294, startPoint y: 545, endPoint x: 881, endPoint y: 573, distance: 413.7
click at [813, 560] on app-calendar-viewport "Mon 15 Tue 16 Wed 17 2/2 1 Job Thu 18 2/2 1 Job Fri 19 Sat 20 4/4 1 Job Sun 21 …" at bounding box center [775, 445] width 1551 height 602
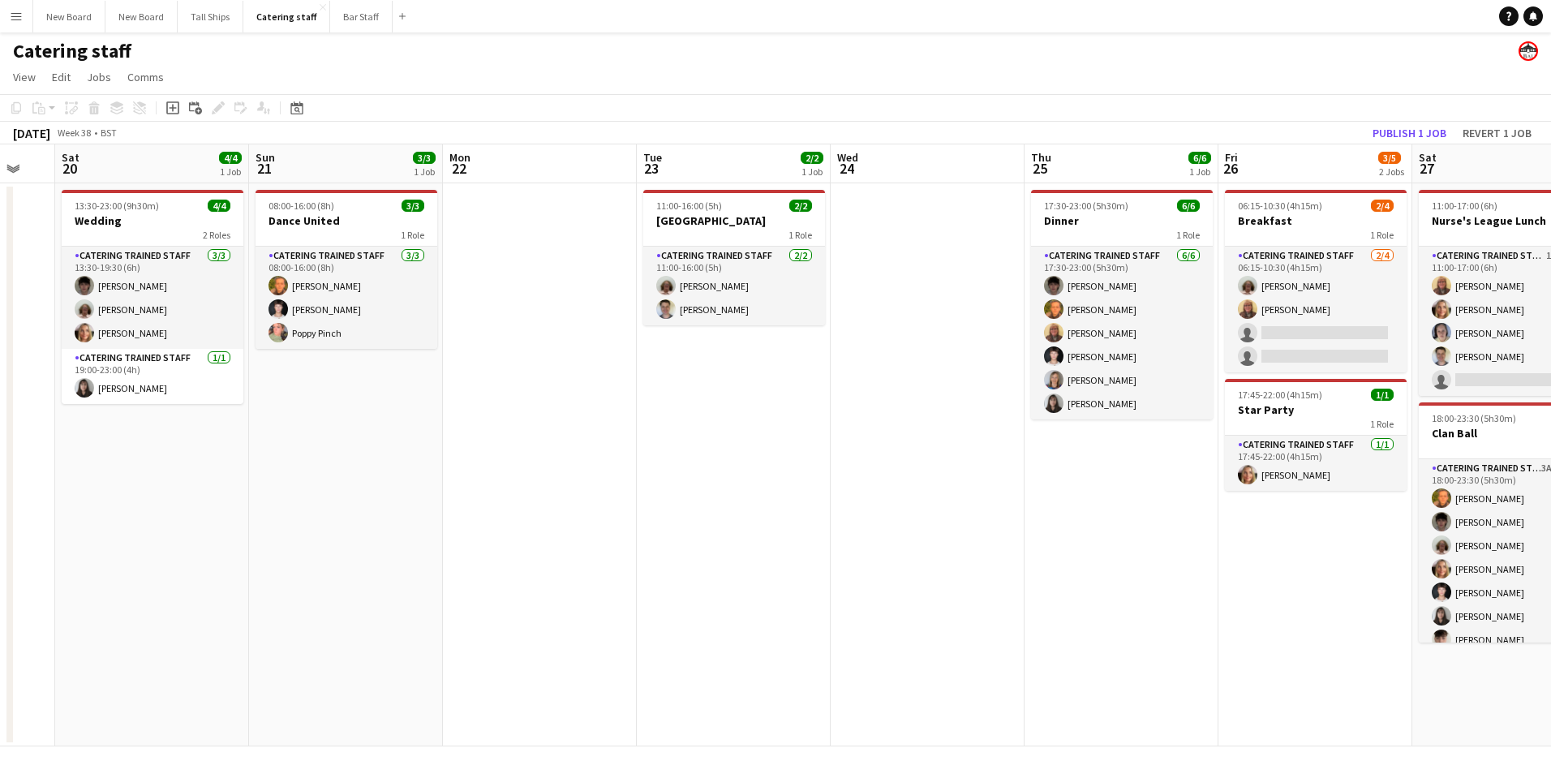
drag, startPoint x: 1315, startPoint y: 570, endPoint x: 933, endPoint y: 567, distance: 381.2
click at [869, 565] on app-calendar-viewport "Wed 17 2/2 1 Job Thu 18 2/2 1 Job Fri 19 Sat 20 4/4 1 Job Sun 21 3/3 1 Job Mon …" at bounding box center [775, 445] width 1551 height 602
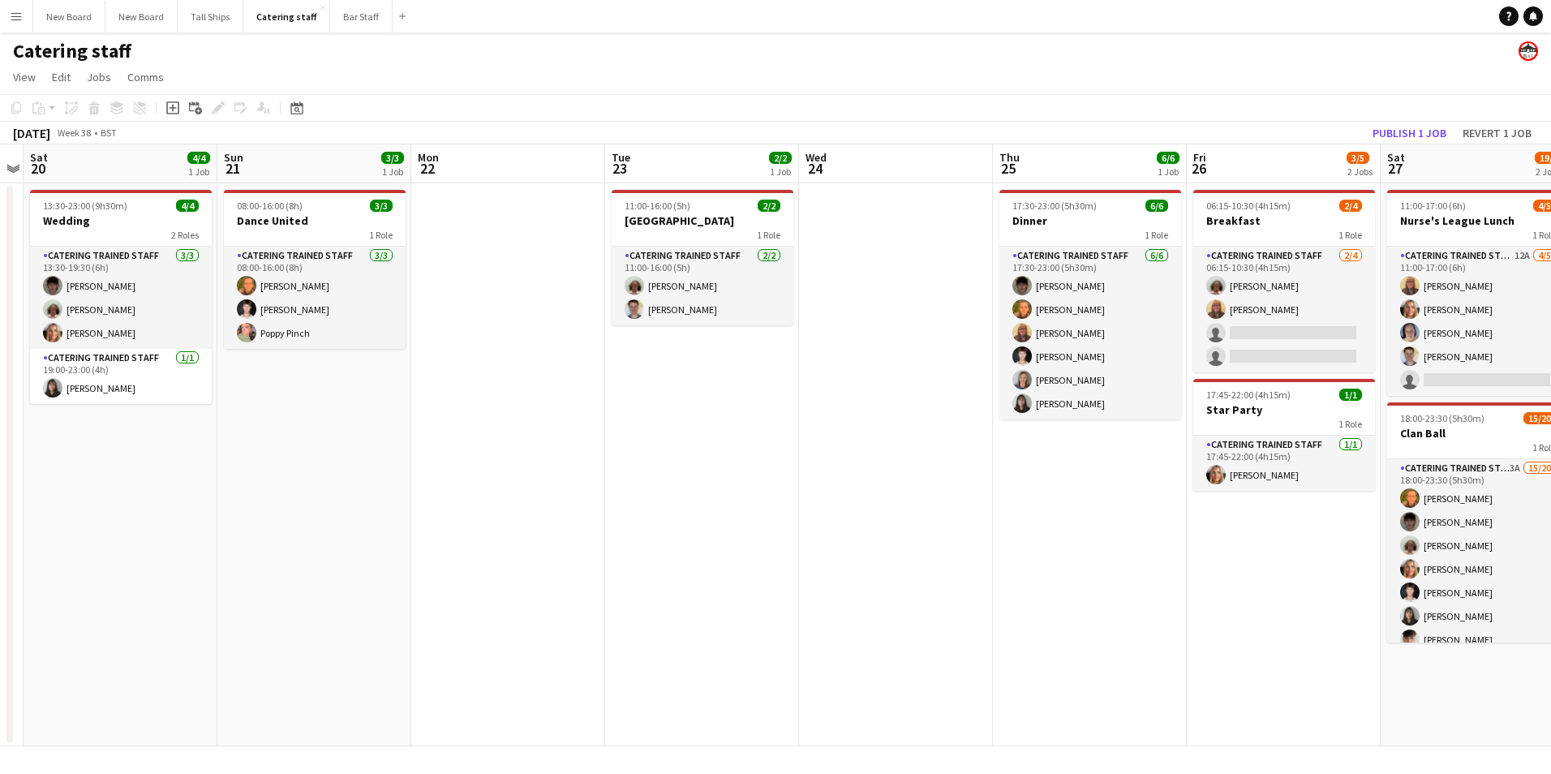
drag, startPoint x: 1297, startPoint y: 553, endPoint x: 868, endPoint y: 577, distance: 429.7
click at [867, 579] on app-calendar-viewport "Wed 17 2/2 1 Job Thu 18 2/2 1 Job Fri 19 Sat 20 4/4 1 Job Sun 21 3/3 1 Job Mon …" at bounding box center [775, 445] width 1551 height 602
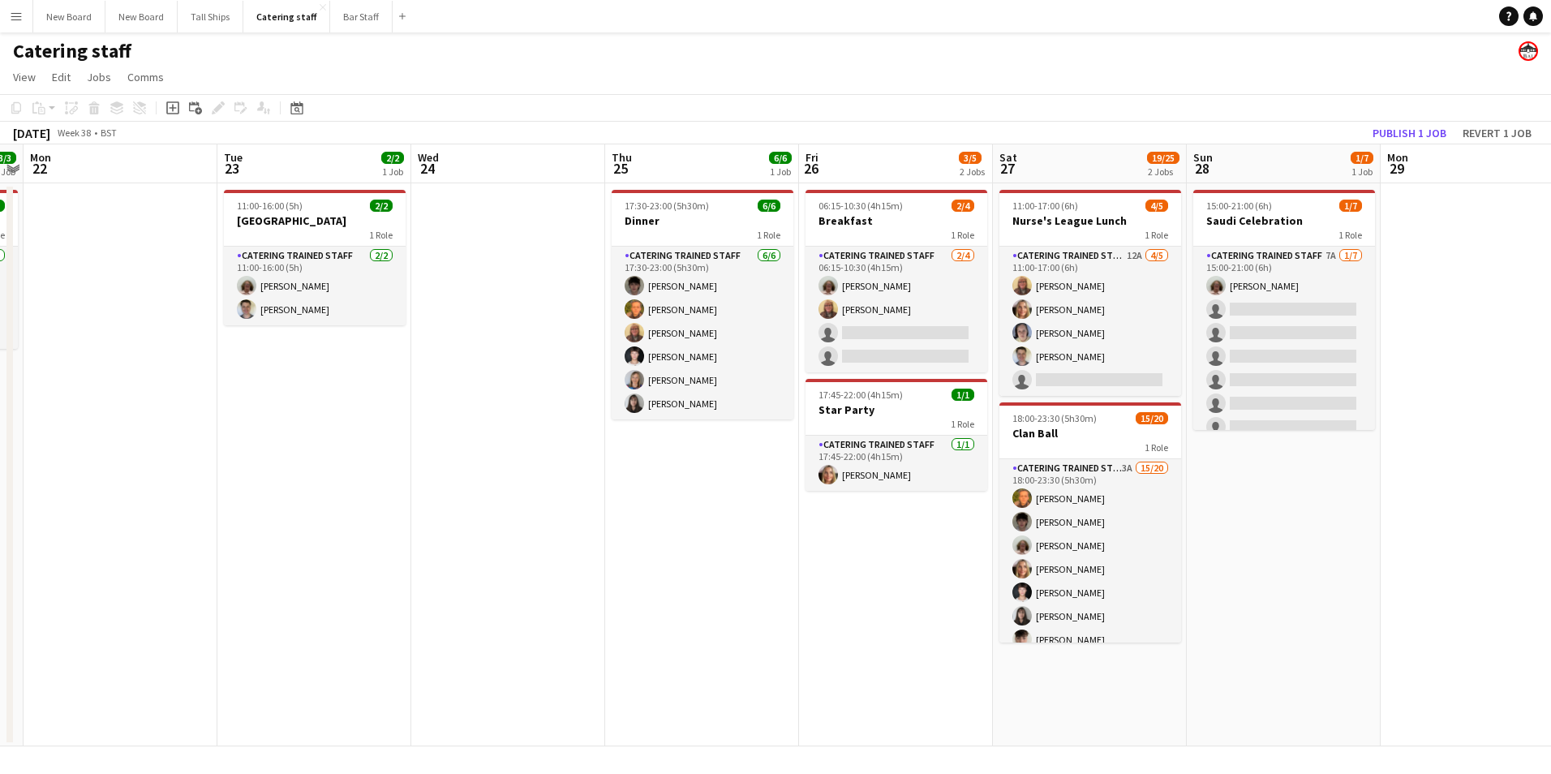
scroll to position [0, 564]
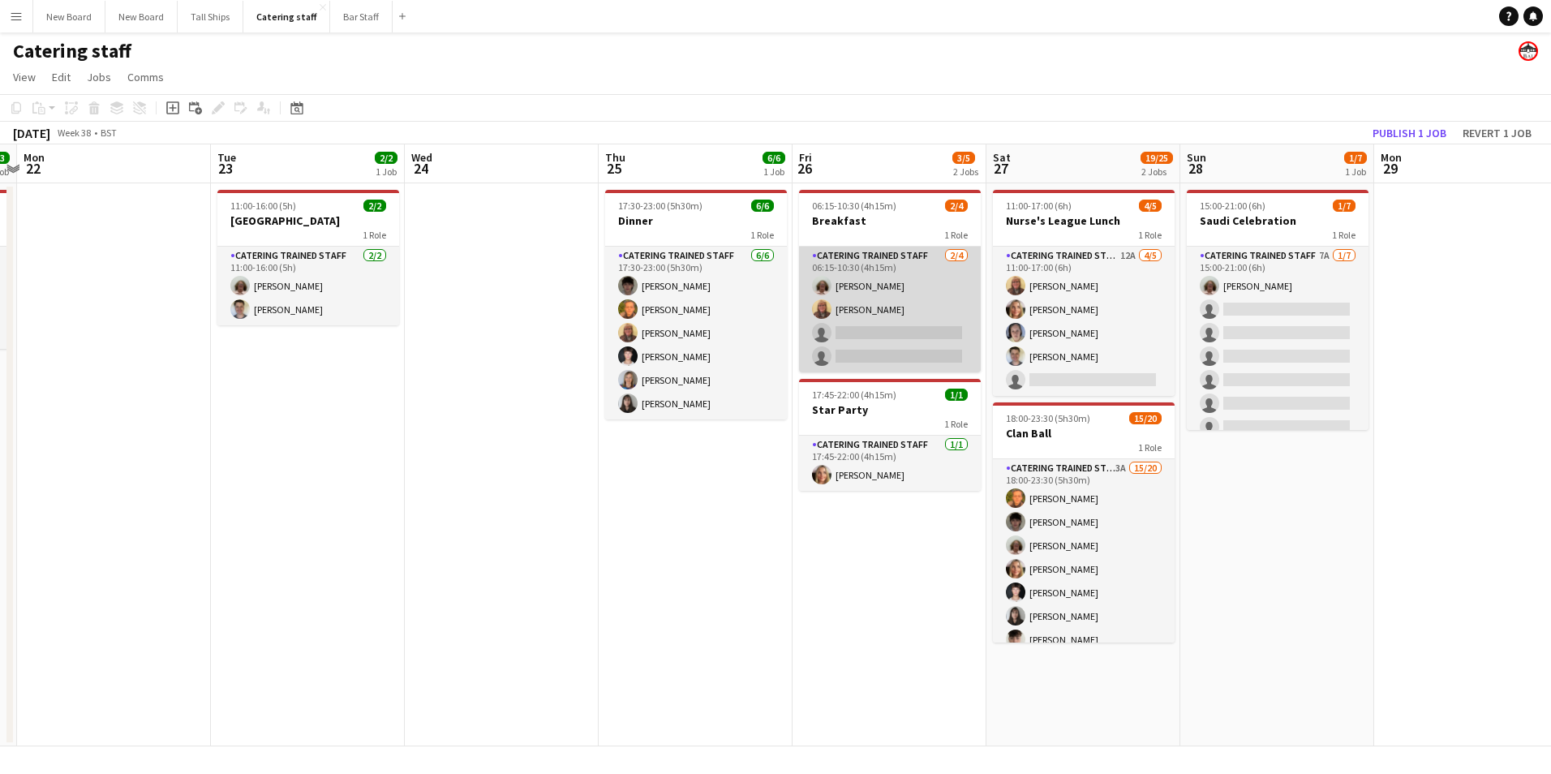
click at [903, 332] on app-card-role "Catering trained staff [DATE] 06:15-10:30 (4h15m) [PERSON_NAME] [PERSON_NAME] s…" at bounding box center [890, 310] width 182 height 126
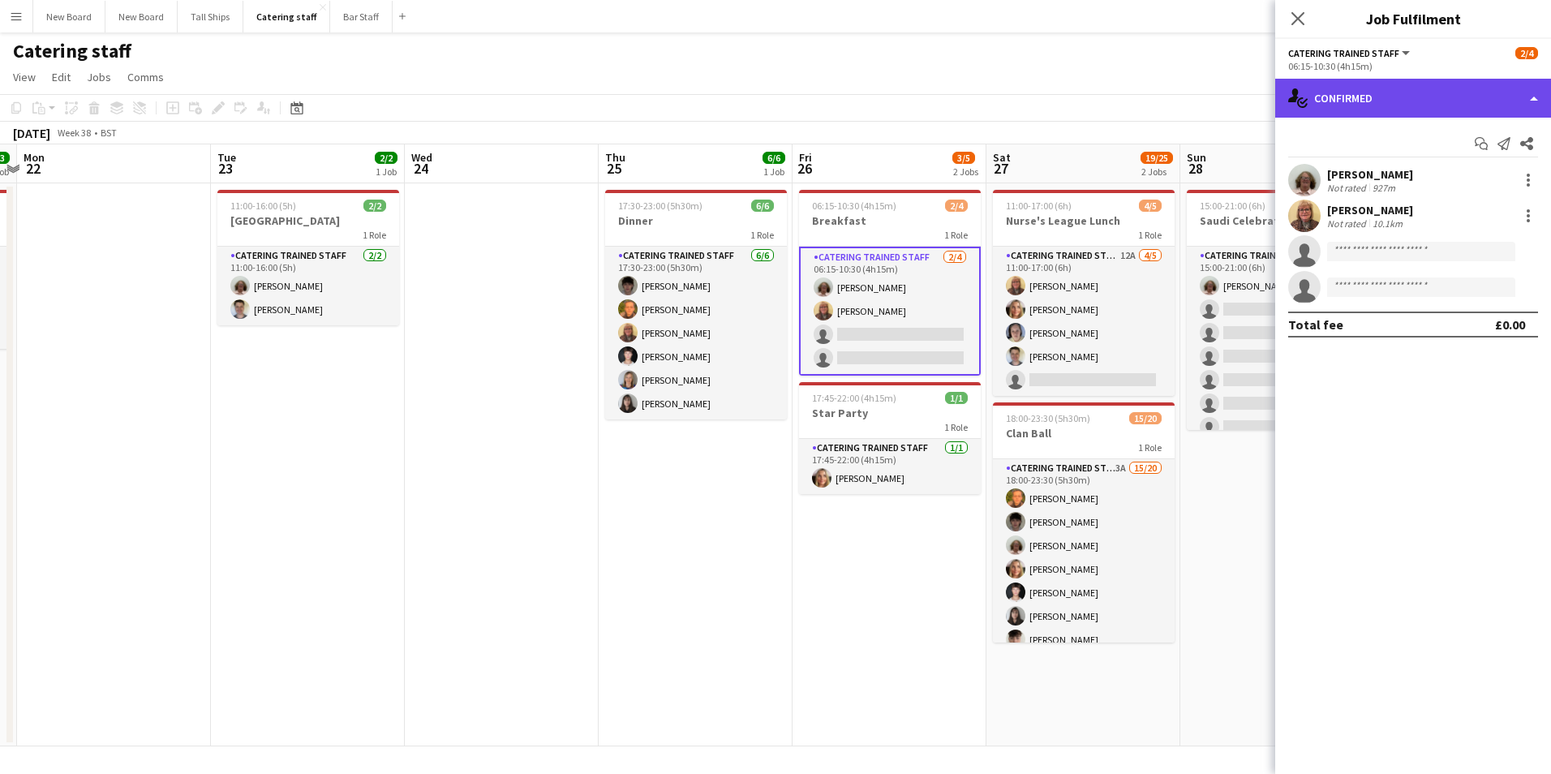
click at [1486, 86] on div "single-neutral-actions-check-2 Confirmed" at bounding box center [1413, 98] width 276 height 39
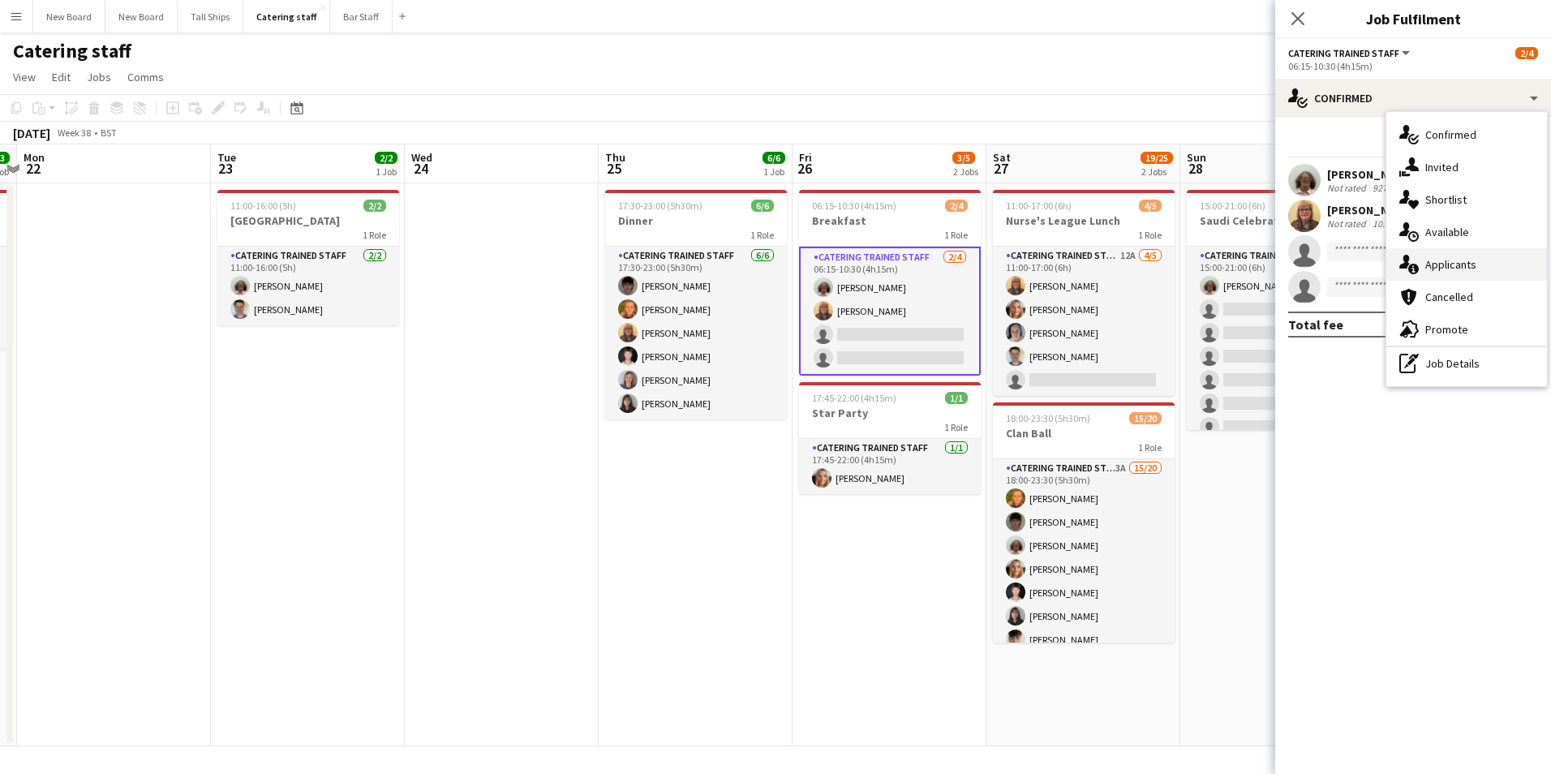
click at [1476, 265] on div "single-neutral-actions-information Applicants" at bounding box center [1466, 264] width 161 height 32
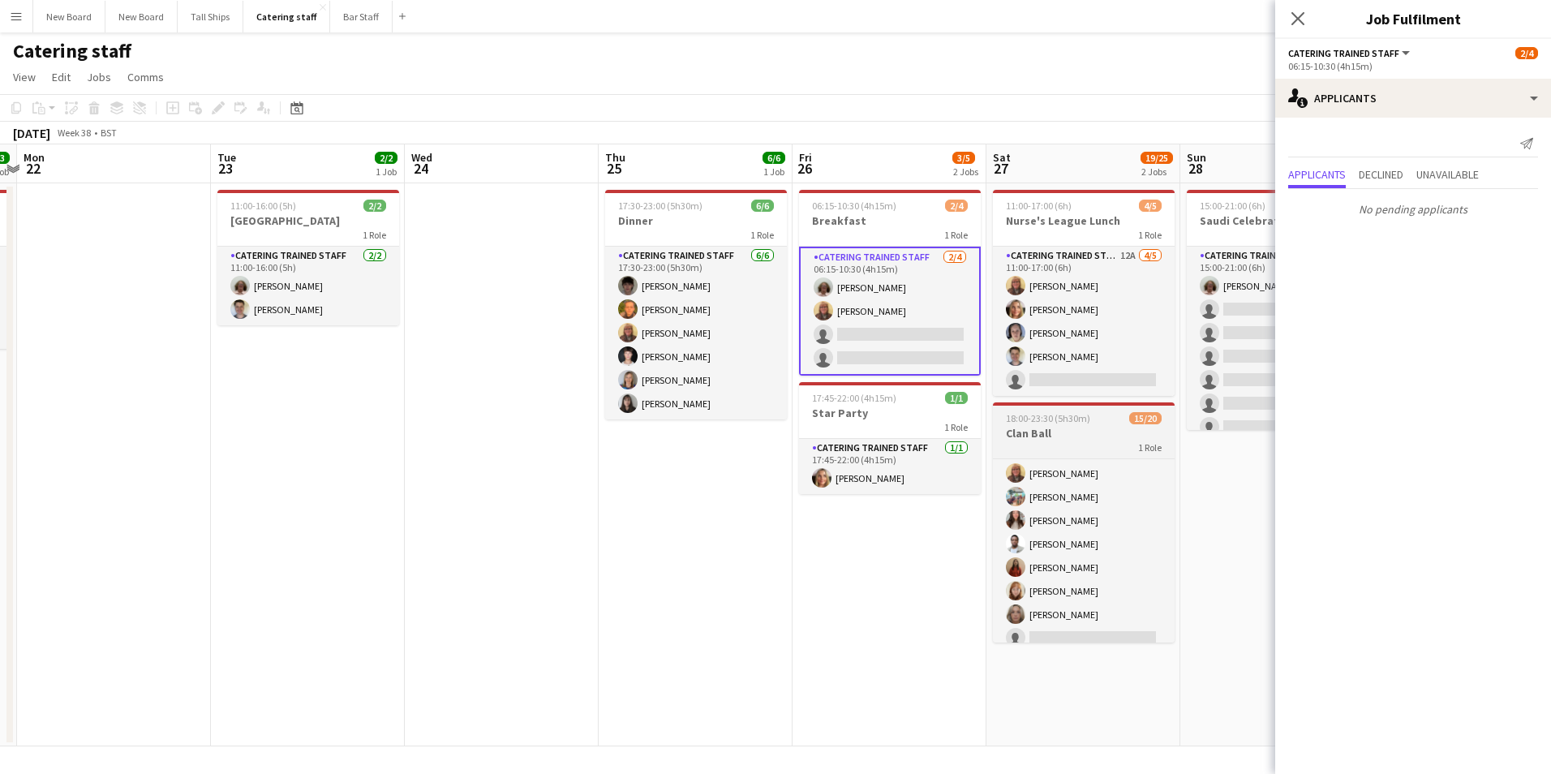
scroll to position [319, 0]
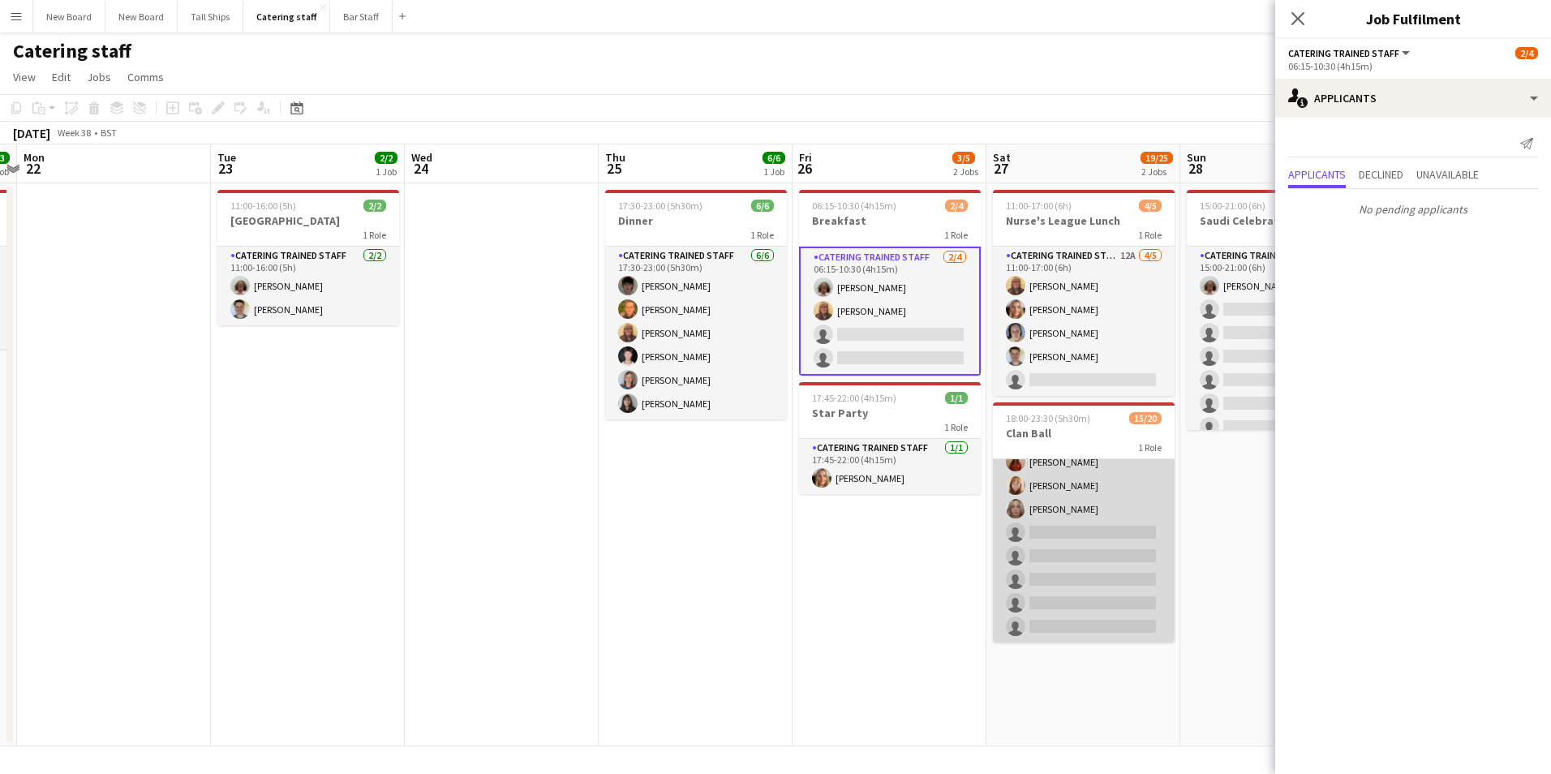
click at [1135, 530] on app-card-role "Catering trained staff 3A 15/20 18:00-23:30 (5h30m) [PERSON_NAME] [PERSON_NAME]…" at bounding box center [1084, 391] width 182 height 502
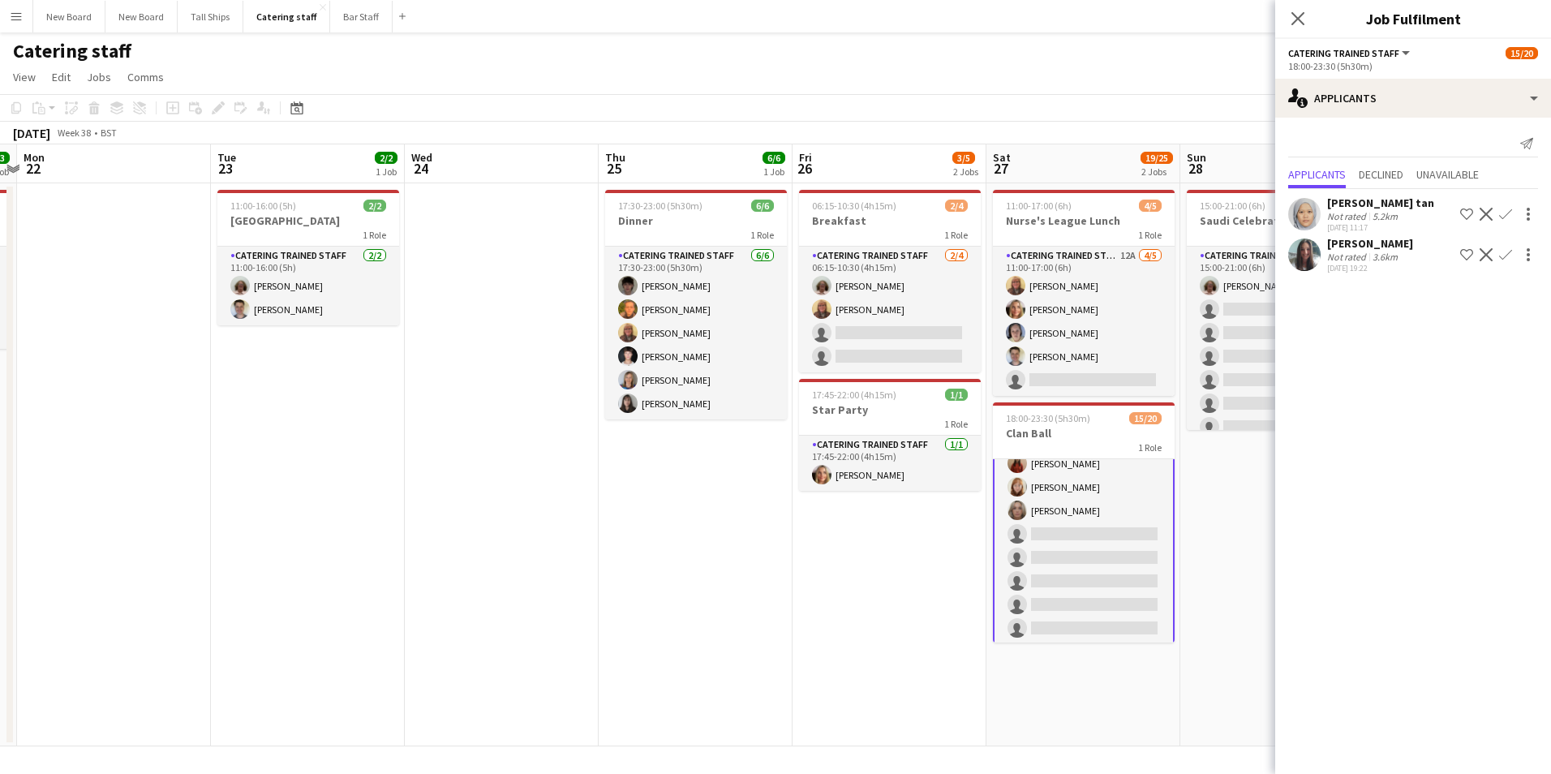
scroll to position [320, 0]
click at [732, 666] on app-date-cell "17:30-23:00 (5h30m) 6/6 Dinner 1 Role Catering trained staff [DATE] 17:30-23:00…" at bounding box center [696, 464] width 194 height 563
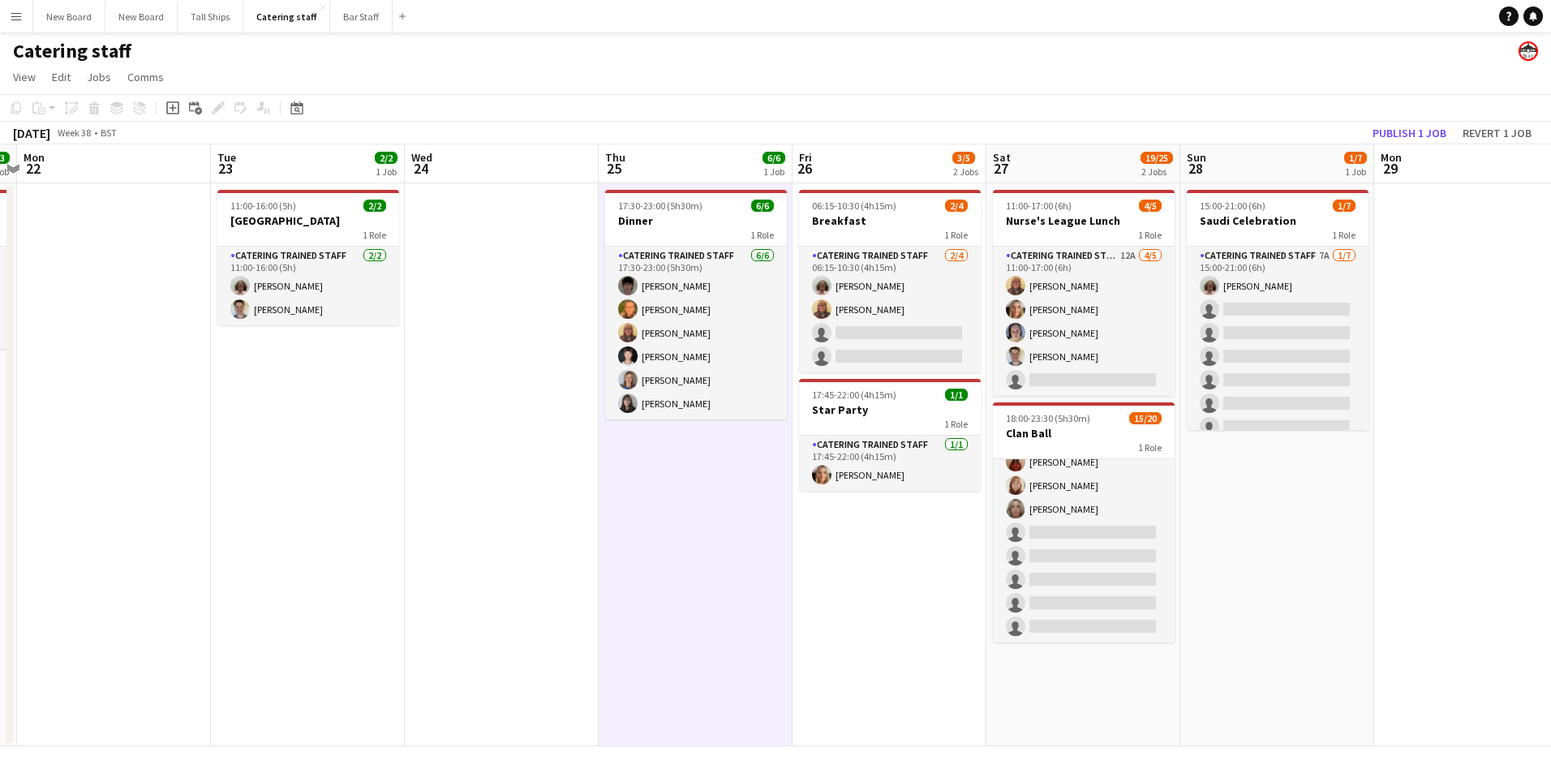
scroll to position [319, 0]
click at [1399, 137] on button "Publish 1 job" at bounding box center [1409, 132] width 87 height 21
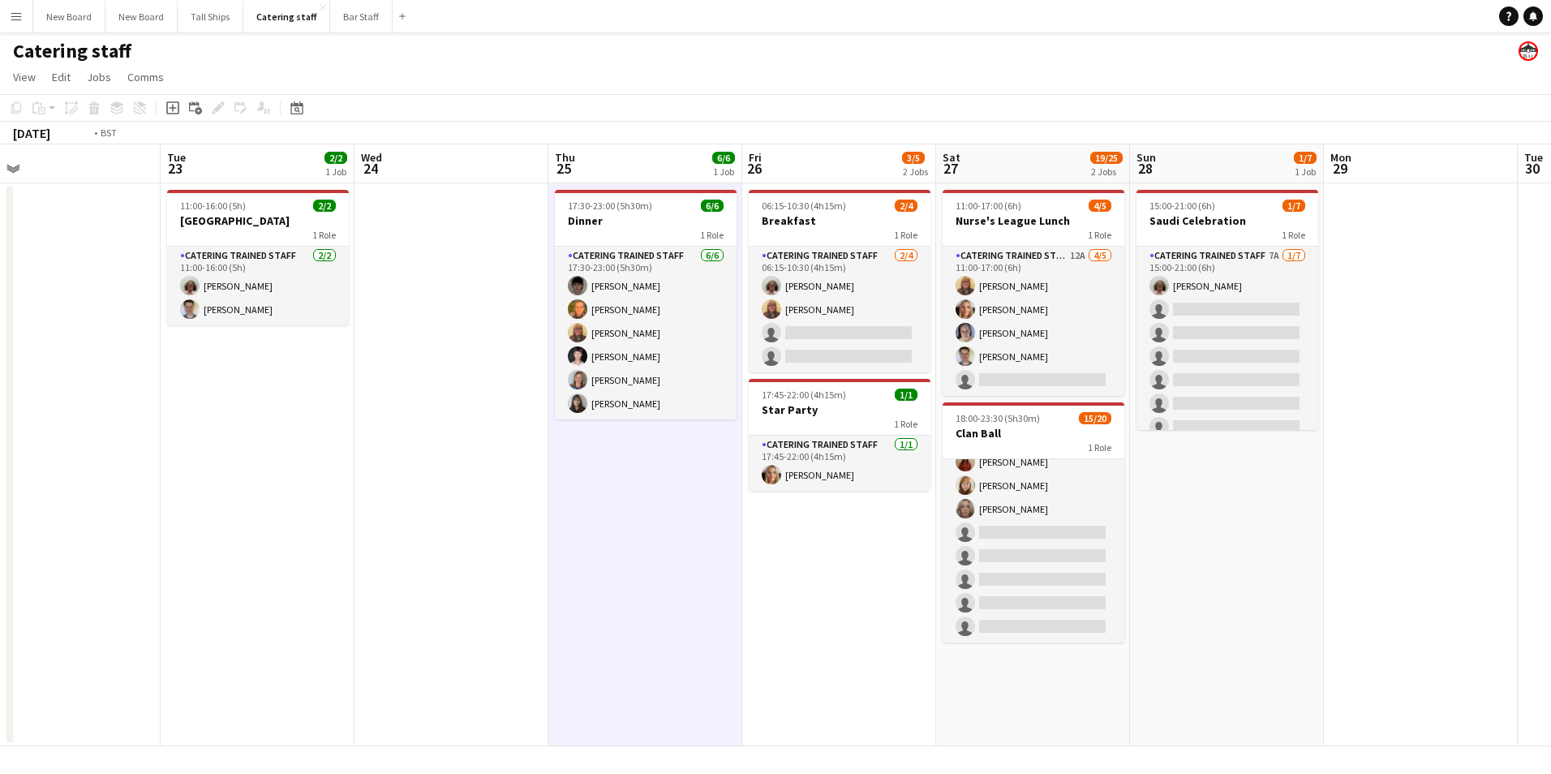
drag, startPoint x: 1320, startPoint y: 555, endPoint x: 1269, endPoint y: 571, distance: 52.8
click at [1269, 571] on app-calendar-viewport "Fri 19 Sat 20 4/4 1 Job Sun 21 3/3 1 Job Mon 22 Tue 23 2/2 1 Job Wed 24 Thu 25 …" at bounding box center [775, 445] width 1551 height 602
